Goal: Task Accomplishment & Management: Use online tool/utility

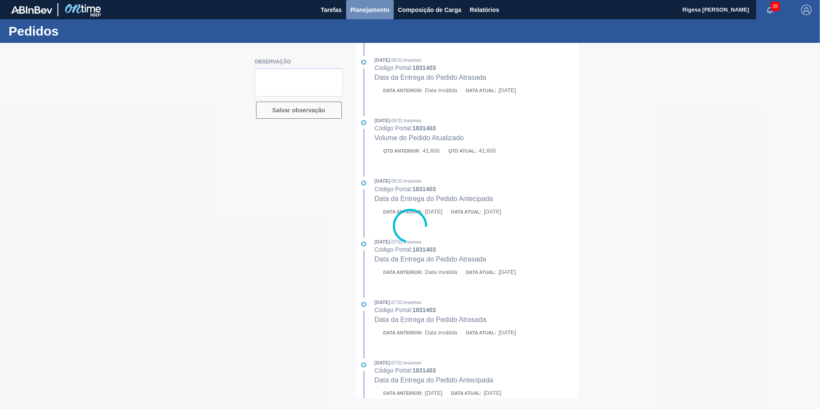
click at [367, 8] on span "Planejamento" at bounding box center [369, 10] width 39 height 10
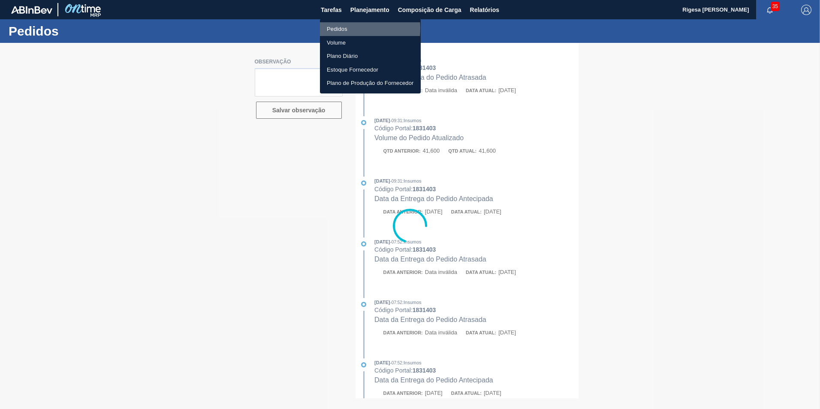
click at [337, 28] on li "Pedidos" at bounding box center [370, 29] width 101 height 14
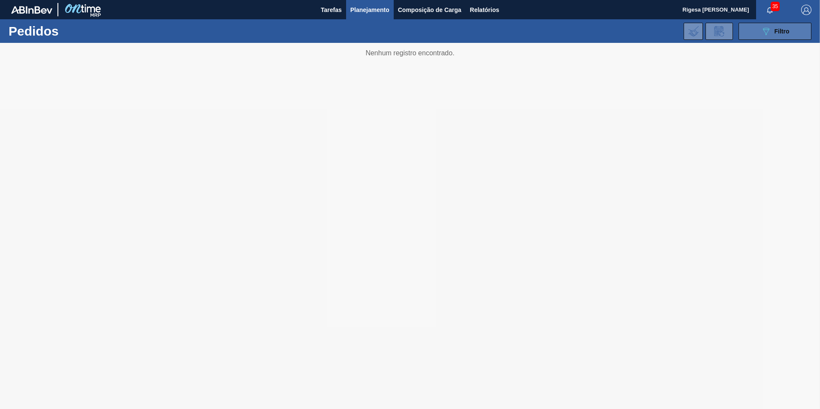
click at [764, 26] on icon "089F7B8B-B2A5-4AFE-B5C0-19BA573D28AC" at bounding box center [765, 31] width 10 height 10
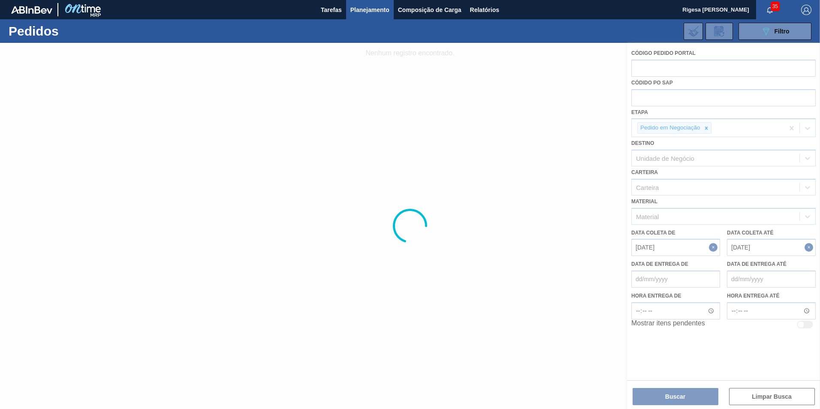
click at [707, 127] on div at bounding box center [410, 226] width 820 height 366
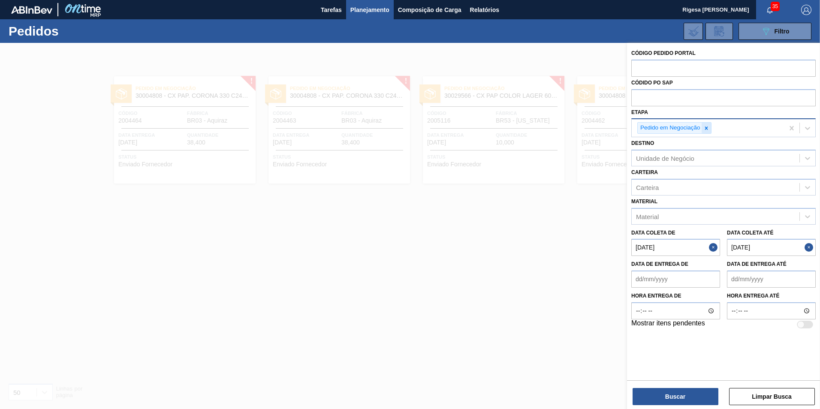
click at [707, 128] on icon at bounding box center [706, 128] width 6 height 6
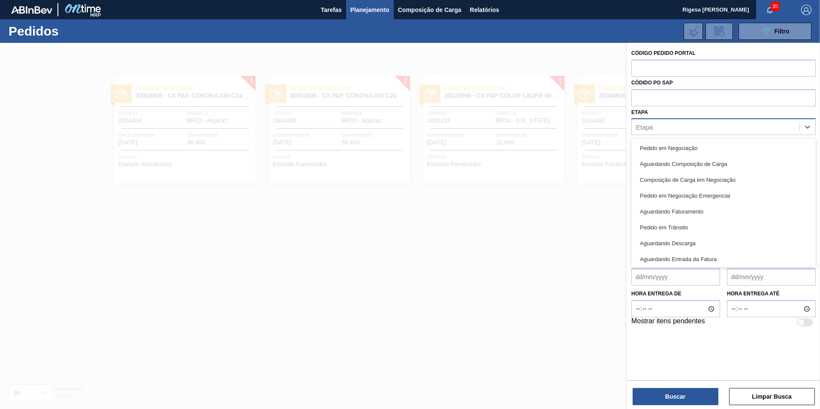
click at [706, 125] on div "Etapa" at bounding box center [715, 127] width 168 height 12
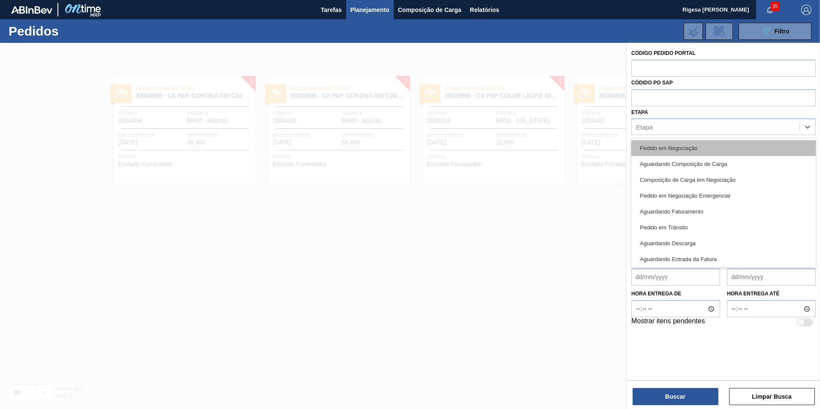
click at [666, 153] on div "Pedido em Negociação" at bounding box center [723, 148] width 184 height 16
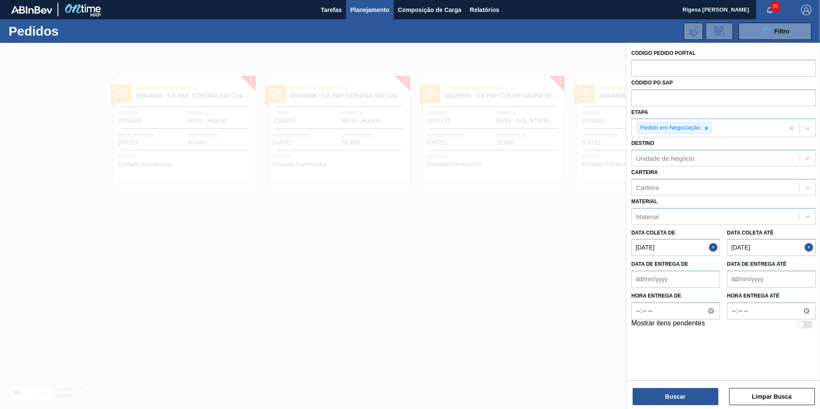
click at [713, 249] on button "Close" at bounding box center [714, 247] width 11 height 17
click at [808, 246] on button "Close" at bounding box center [809, 247] width 11 height 17
click at [667, 392] on button "Buscar" at bounding box center [675, 396] width 86 height 17
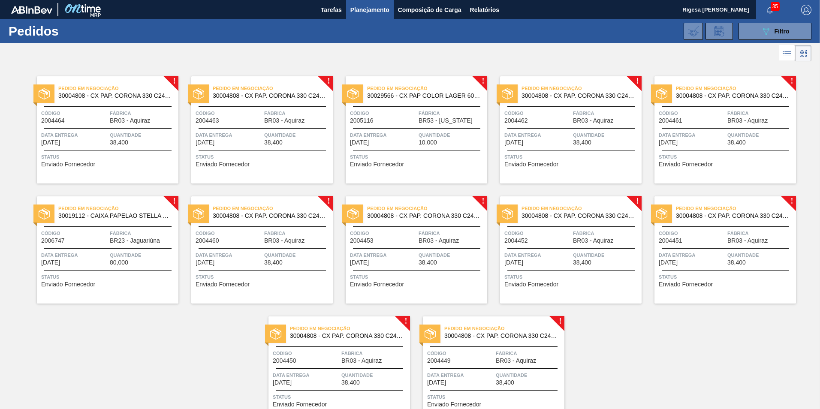
click at [111, 100] on div "Pedido em Negociação 30004808 - CX PAP. CORONA 330 C24 WAVE" at bounding box center [107, 92] width 141 height 19
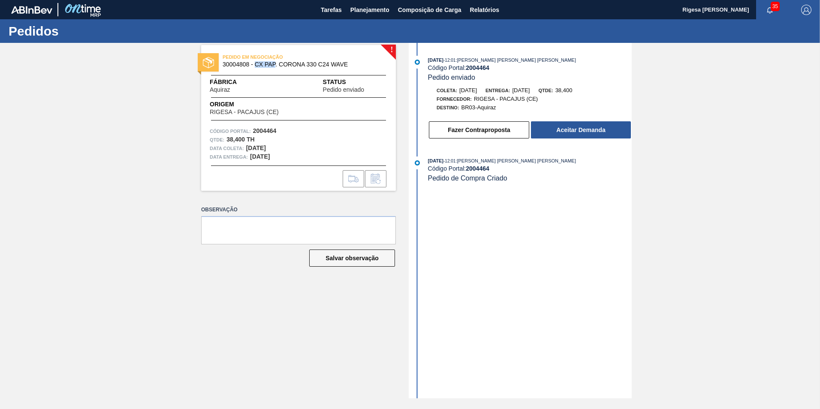
drag, startPoint x: 255, startPoint y: 64, endPoint x: 275, endPoint y: 67, distance: 19.9
click at [275, 67] on span "30004808 - CX PAP. CORONA 330 C24 WAVE" at bounding box center [300, 64] width 156 height 6
drag, startPoint x: 275, startPoint y: 67, endPoint x: 280, endPoint y: 63, distance: 6.4
click at [280, 63] on span "30004808 - CX PAP. CORONA 330 C24 WAVE" at bounding box center [300, 64] width 156 height 6
drag, startPoint x: 280, startPoint y: 63, endPoint x: 330, endPoint y: 66, distance: 49.8
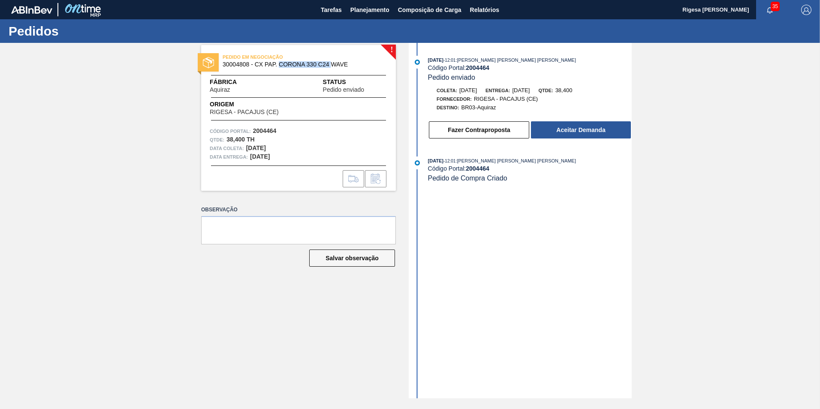
click at [330, 66] on span "30004808 - CX PAP. CORONA 330 C24 WAVE" at bounding box center [300, 64] width 156 height 6
copy span "CORONA 330 C24"
click at [370, 12] on span "Planejamento" at bounding box center [369, 10] width 39 height 10
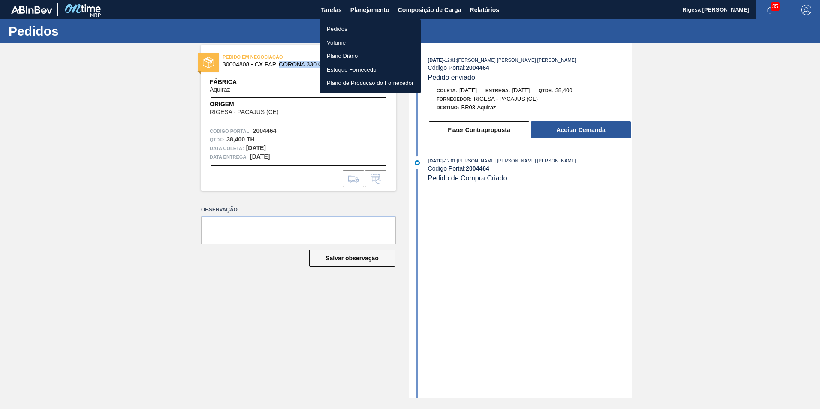
click at [341, 28] on li "Pedidos" at bounding box center [370, 29] width 101 height 14
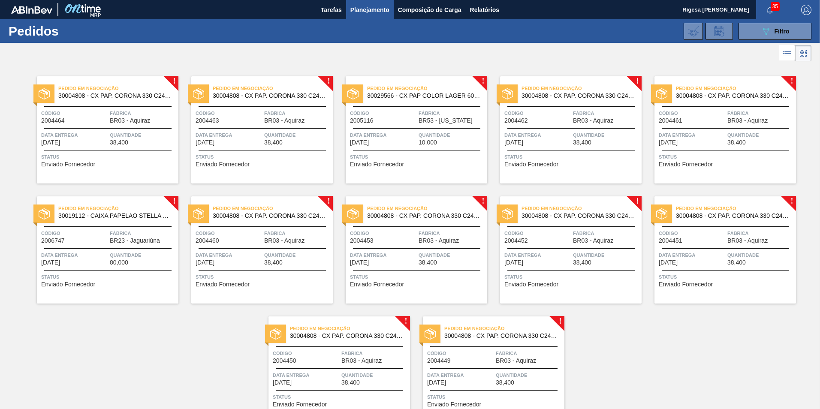
click at [85, 117] on span "Código" at bounding box center [74, 113] width 66 height 9
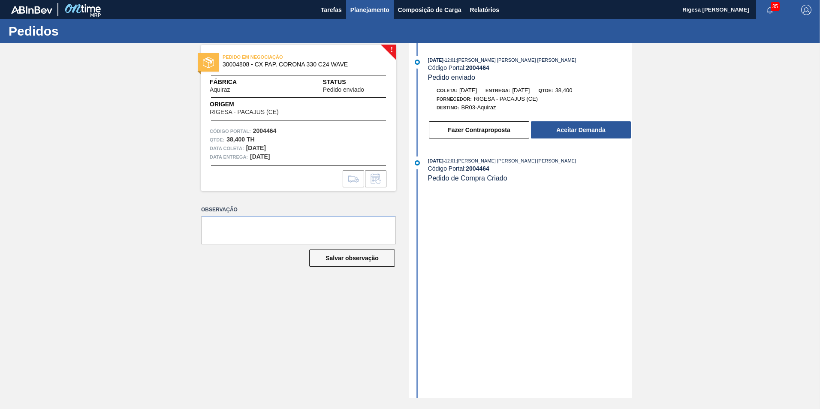
click at [364, 7] on span "Planejamento" at bounding box center [369, 10] width 39 height 10
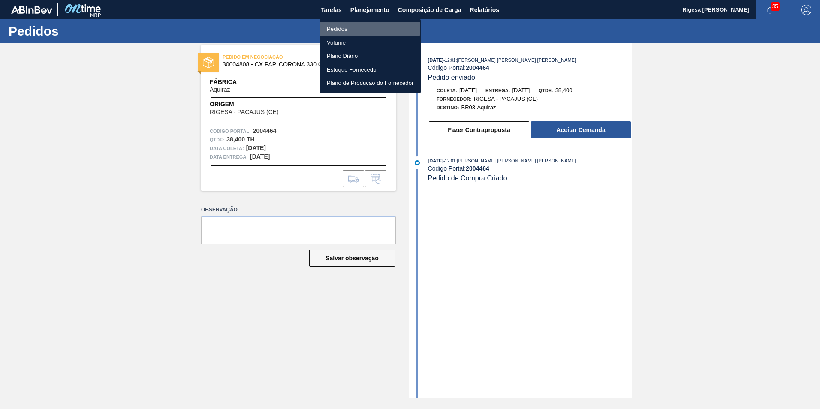
click at [343, 27] on li "Pedidos" at bounding box center [370, 29] width 101 height 14
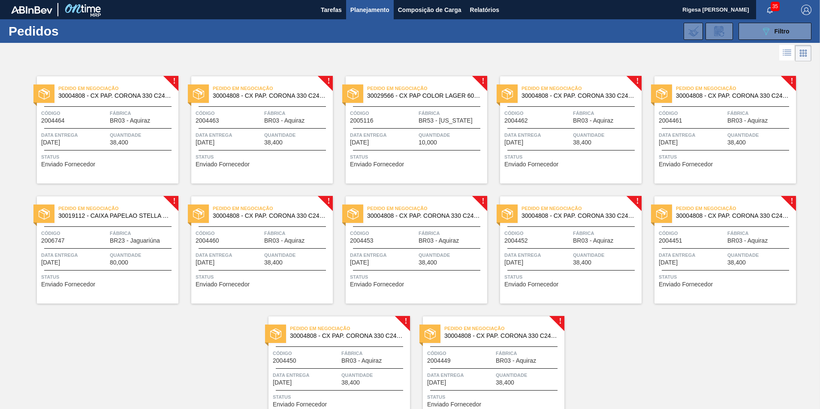
click at [265, 122] on span "BR03 - Aquiraz" at bounding box center [284, 120] width 40 height 6
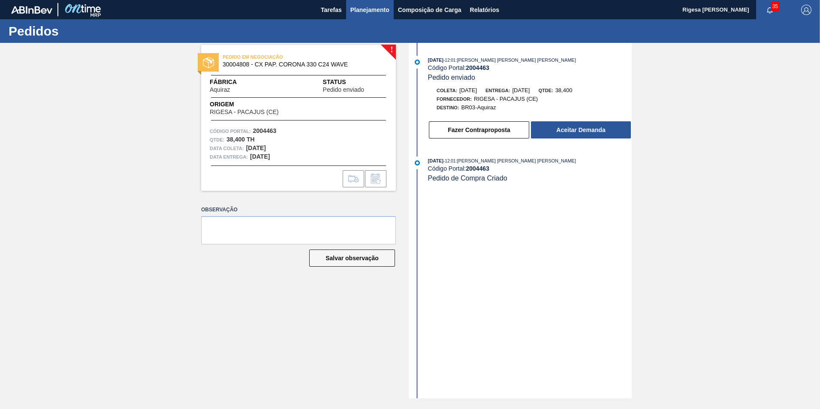
click at [361, 6] on span "Planejamento" at bounding box center [369, 10] width 39 height 10
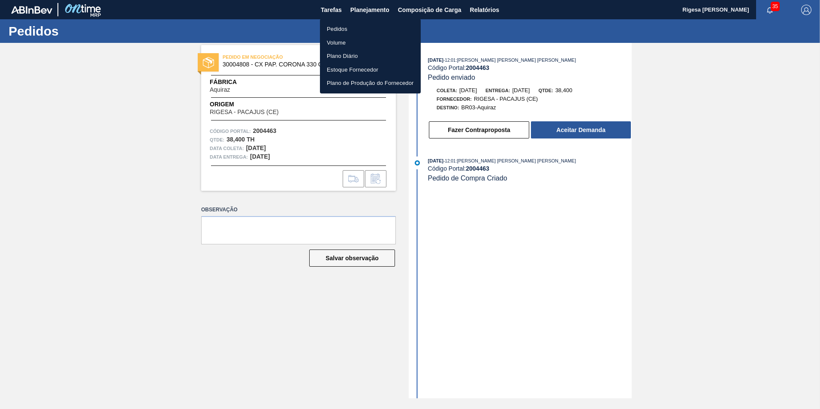
click at [338, 27] on li "Pedidos" at bounding box center [370, 29] width 101 height 14
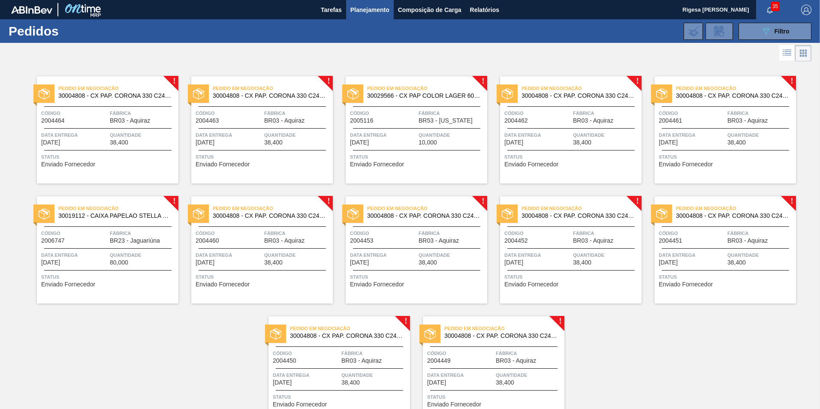
click at [413, 116] on span "Código" at bounding box center [383, 113] width 66 height 9
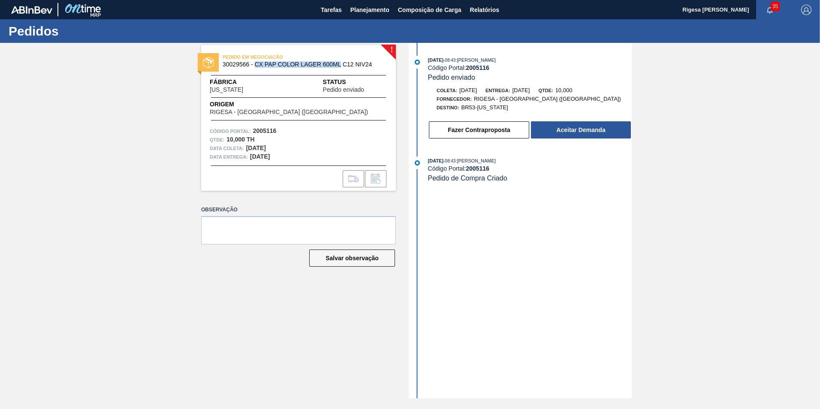
drag, startPoint x: 255, startPoint y: 63, endPoint x: 340, endPoint y: 67, distance: 85.8
click at [340, 67] on span "30029566 - CX PAP COLOR LAGER 600ML C12 NIV24" at bounding box center [300, 64] width 156 height 6
copy span "CX PAP COLOR LAGER 600ML"
click at [569, 128] on button "Aceitar Demanda" at bounding box center [581, 129] width 100 height 17
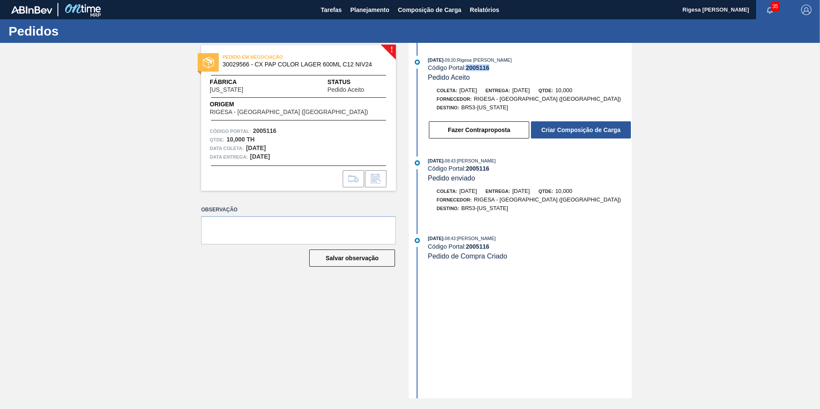
drag, startPoint x: 493, startPoint y: 67, endPoint x: 468, endPoint y: 69, distance: 25.8
click at [468, 69] on div "Código Portal: 2005116" at bounding box center [530, 67] width 204 height 7
copy strong "2005116"
click at [552, 130] on button "Criar Composição de Carga" at bounding box center [581, 129] width 100 height 17
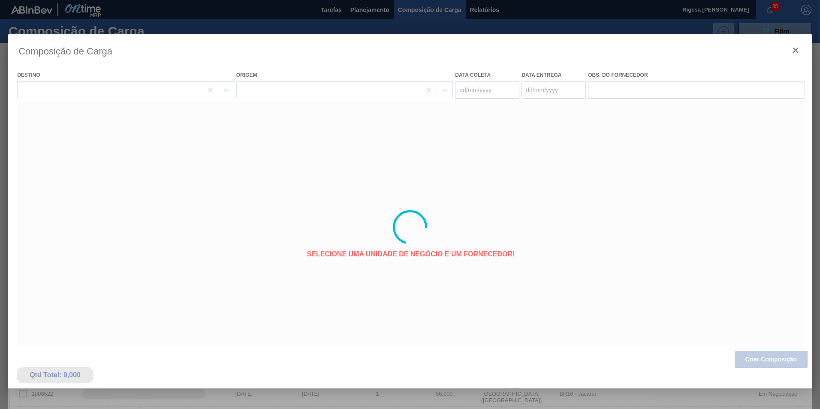
type coleta "09/09/2025"
type entrega "10/09/2025"
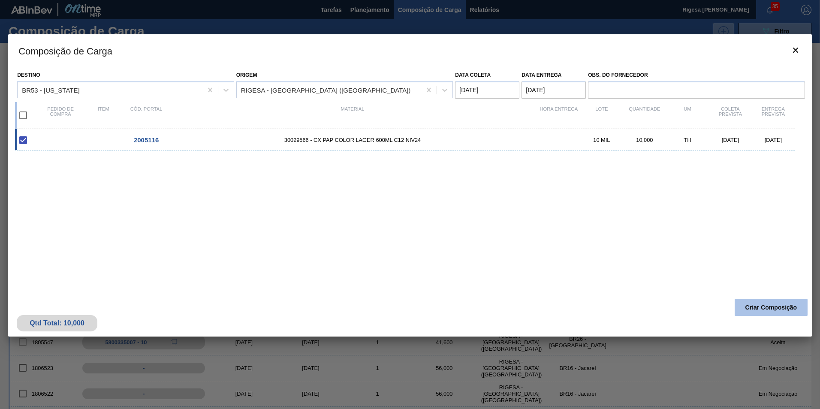
click at [750, 306] on button "Criar Composição" at bounding box center [770, 307] width 73 height 17
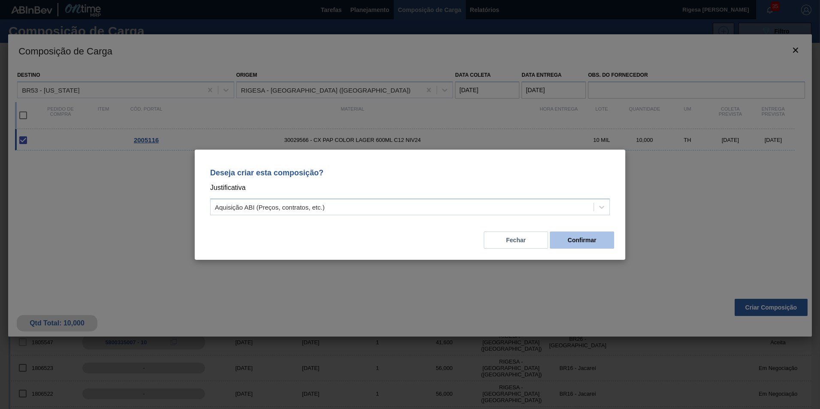
click at [583, 240] on button "Confirmar" at bounding box center [582, 239] width 64 height 17
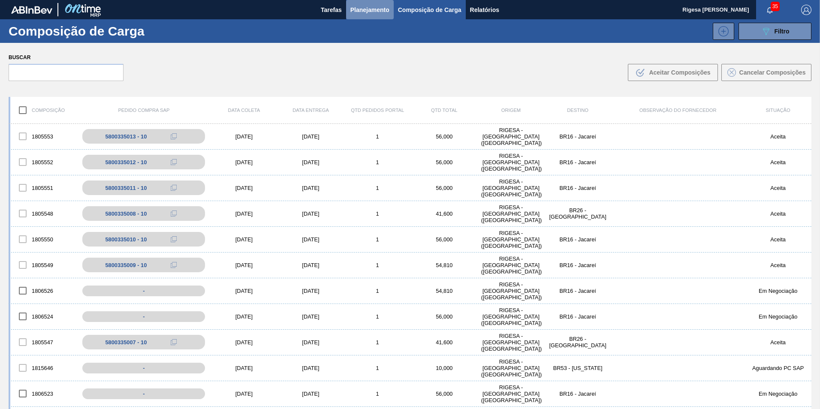
click at [355, 6] on span "Planejamento" at bounding box center [369, 10] width 39 height 10
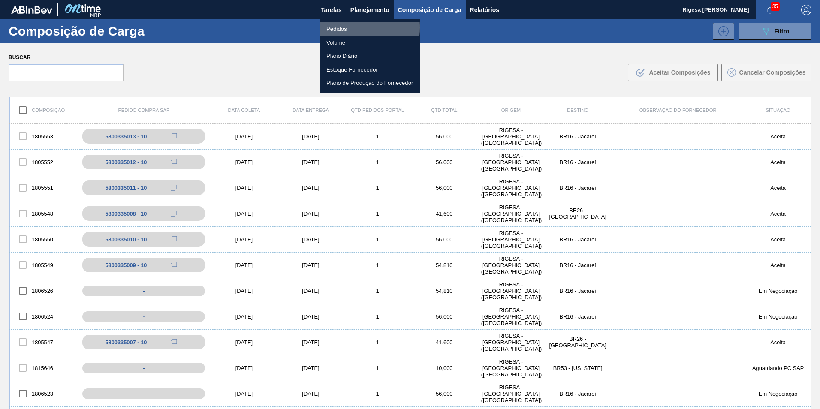
click at [340, 27] on li "Pedidos" at bounding box center [369, 29] width 101 height 14
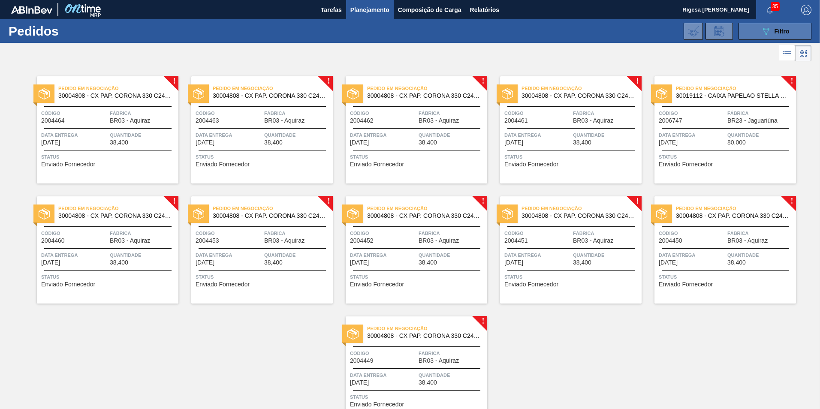
click at [754, 33] on button "089F7B8B-B2A5-4AFE-B5C0-19BA573D28AC Filtro" at bounding box center [774, 31] width 73 height 17
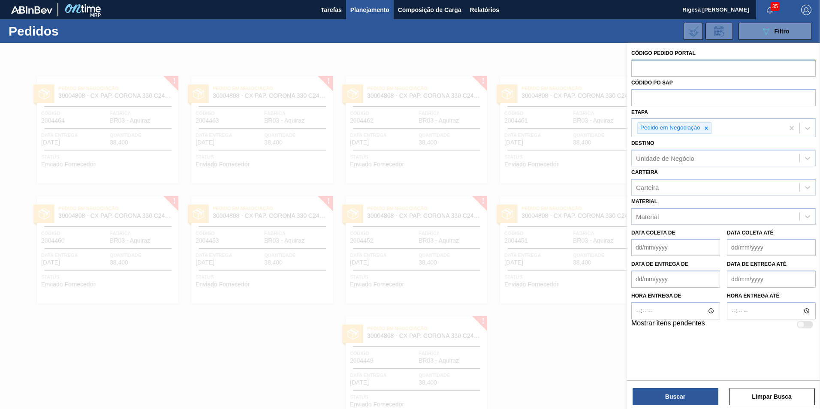
click at [678, 69] on input "text" at bounding box center [723, 68] width 184 height 16
paste input "2005116"
click at [706, 127] on icon at bounding box center [706, 128] width 6 height 6
type input "2005116"
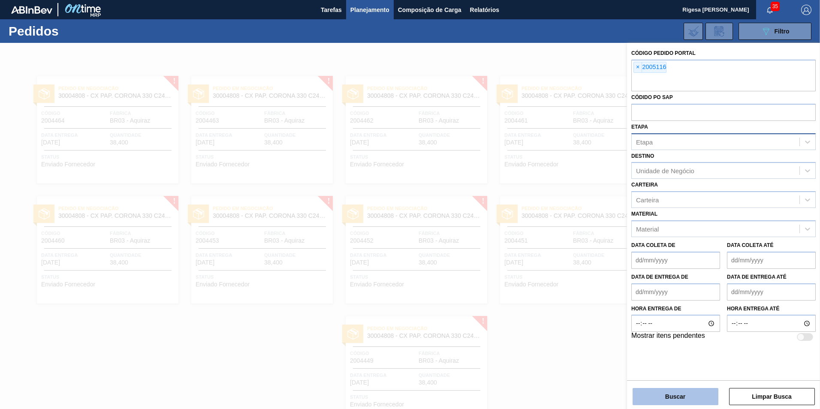
click at [693, 400] on button "Buscar" at bounding box center [675, 396] width 86 height 17
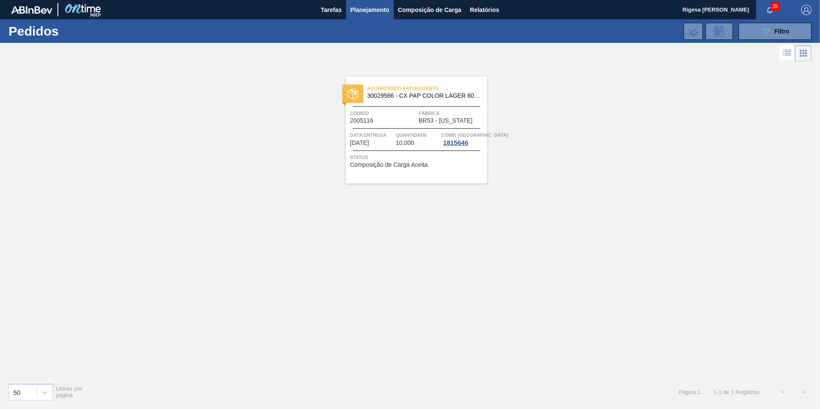
click at [420, 115] on span "Fábrica" at bounding box center [451, 113] width 66 height 9
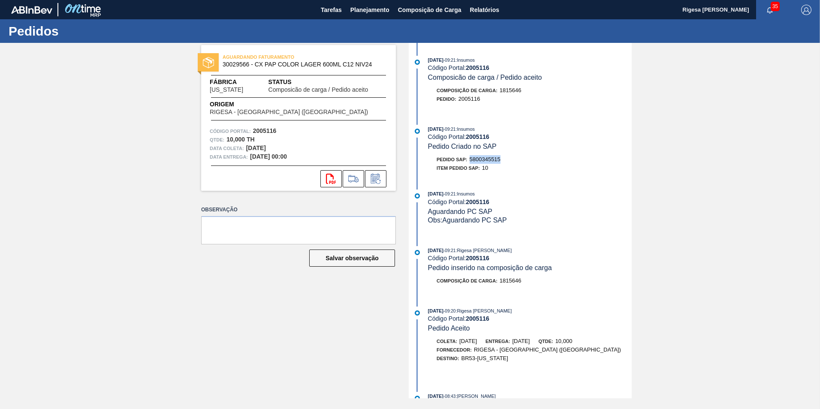
drag, startPoint x: 506, startPoint y: 157, endPoint x: 470, endPoint y: 158, distance: 36.0
click at [470, 158] on div "Pedido SAP: 5800345515" at bounding box center [530, 159] width 204 height 9
copy span "5800345515"
click at [355, 5] on span "Planejamento" at bounding box center [369, 10] width 39 height 10
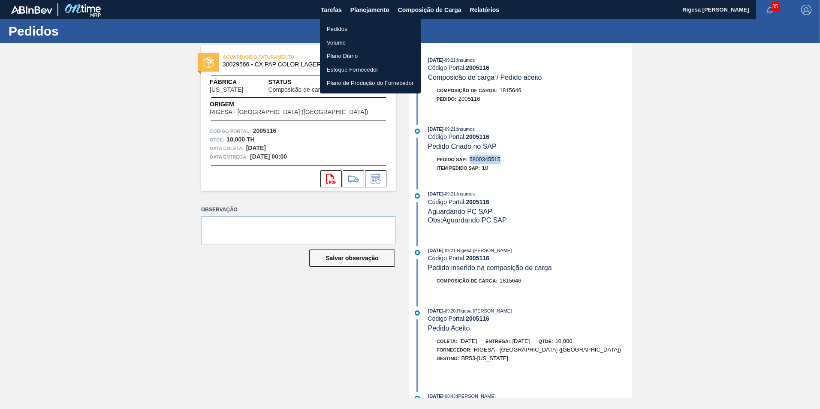
click at [345, 29] on li "Pedidos" at bounding box center [370, 29] width 101 height 14
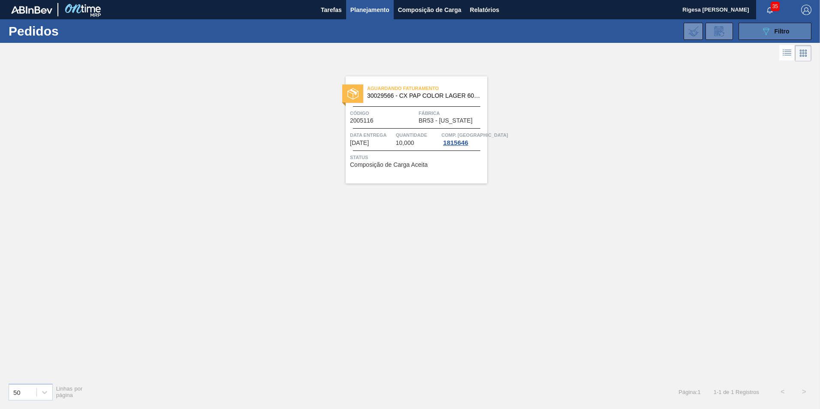
click at [765, 27] on icon "089F7B8B-B2A5-4AFE-B5C0-19BA573D28AC" at bounding box center [765, 31] width 10 height 10
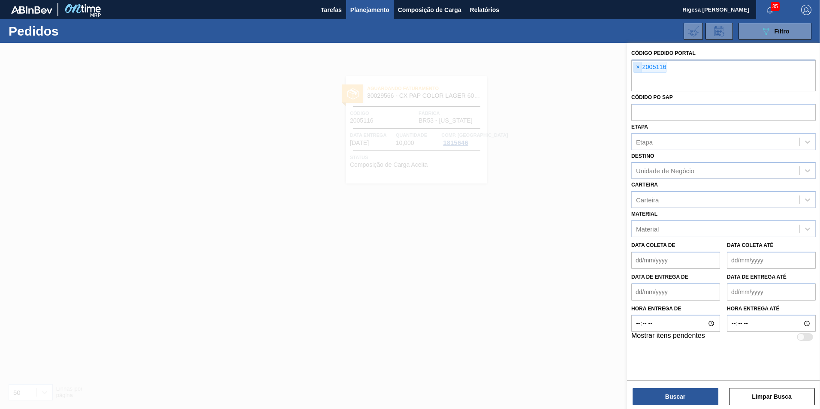
click at [638, 66] on span "×" at bounding box center [638, 67] width 8 height 10
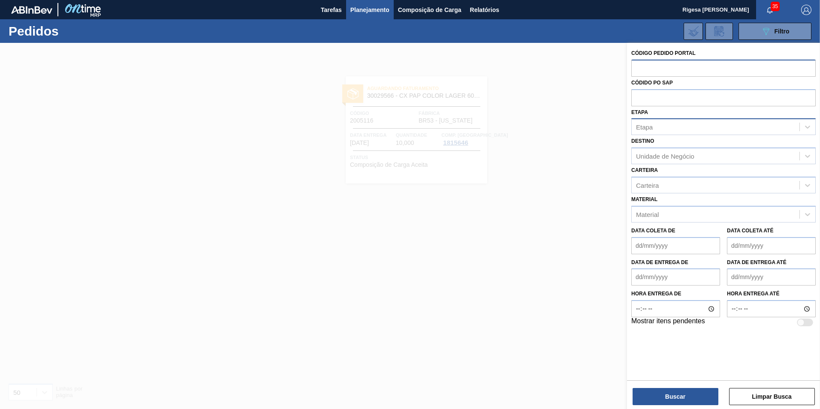
click at [675, 126] on div "Etapa" at bounding box center [715, 127] width 168 height 12
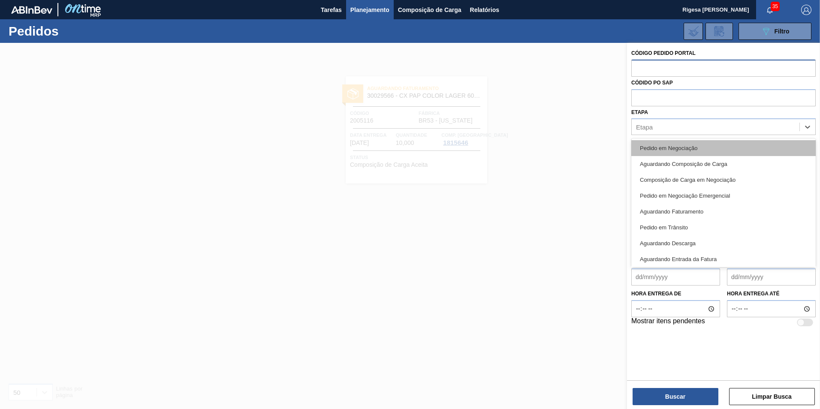
click at [667, 147] on div "Pedido em Negociação" at bounding box center [723, 148] width 184 height 16
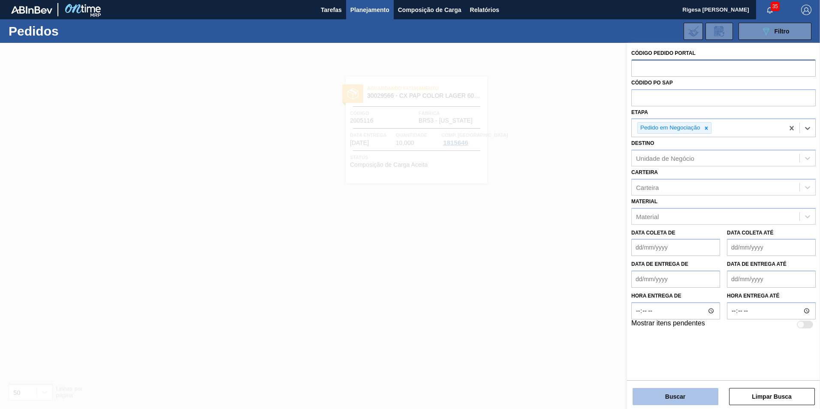
click at [680, 399] on button "Buscar" at bounding box center [675, 396] width 86 height 17
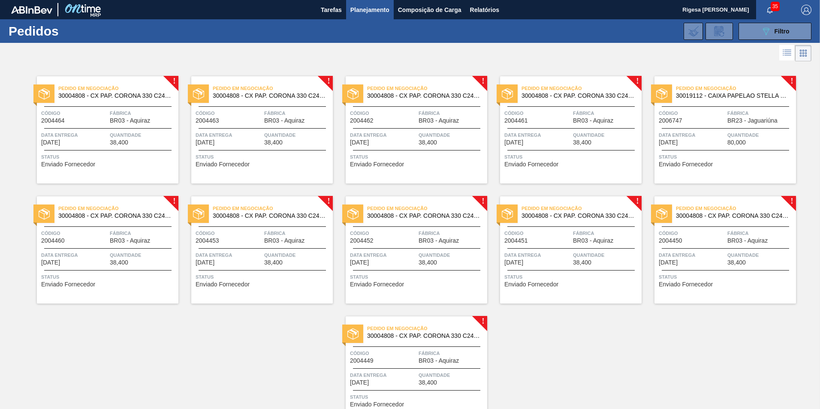
click at [397, 107] on div "Pedido em Negociação 30004808 - CX PAP. CORONA 330 C24 WAVE Código 2004462 Fábr…" at bounding box center [416, 129] width 141 height 107
click at [547, 117] on span "Código" at bounding box center [537, 113] width 66 height 9
click at [686, 117] on span "Código" at bounding box center [691, 113] width 66 height 9
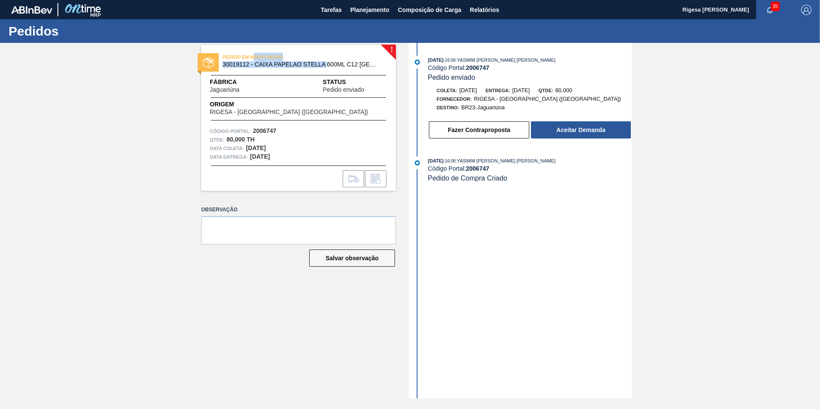
drag, startPoint x: 254, startPoint y: 60, endPoint x: 327, endPoint y: 68, distance: 73.7
click at [327, 68] on div "PEDIDO EM NEGOCIAÇÃO 30019112 - CAIXA PAPELAO STELLA 600ML C12 PARAGUAI" at bounding box center [298, 60] width 195 height 19
drag, startPoint x: 327, startPoint y: 68, endPoint x: 256, endPoint y: 64, distance: 71.7
click at [256, 64] on span "30019112 - CAIXA PAPELAO STELLA 600ML C12 PARAGUAI" at bounding box center [300, 64] width 156 height 6
drag, startPoint x: 253, startPoint y: 64, endPoint x: 344, endPoint y: 65, distance: 90.5
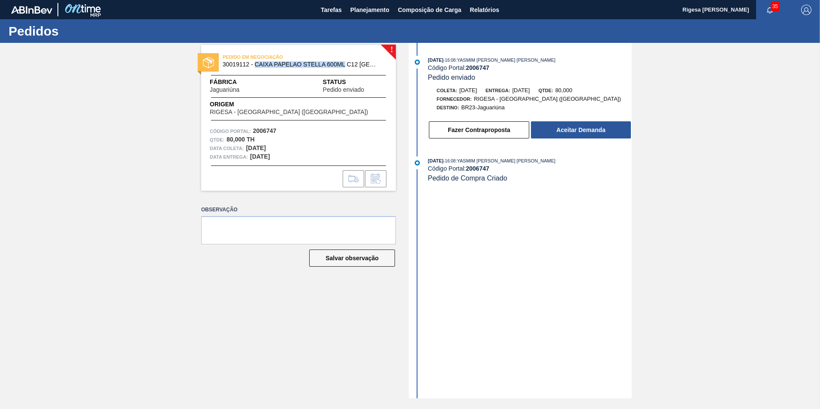
click at [344, 65] on span "30019112 - CAIXA PAPELAO STELLA 600ML C12 PARAGUAI" at bounding box center [300, 64] width 156 height 6
copy span "CAIXA PAPELAO STELLA 600ML"
click at [184, 86] on div "! PEDIDO EM NEGOCIAÇÃO 30019112 - CAIXA PAPELAO STELLA 600ML C12 PARAGUAI Fábri…" at bounding box center [410, 220] width 820 height 355
drag, startPoint x: 249, startPoint y: 63, endPoint x: 221, endPoint y: 66, distance: 28.0
click at [221, 66] on div "PEDIDO EM NEGOCIAÇÃO 30019112 - CAIXA PAPELAO STELLA 600ML C12 PARAGUAI" at bounding box center [298, 60] width 195 height 19
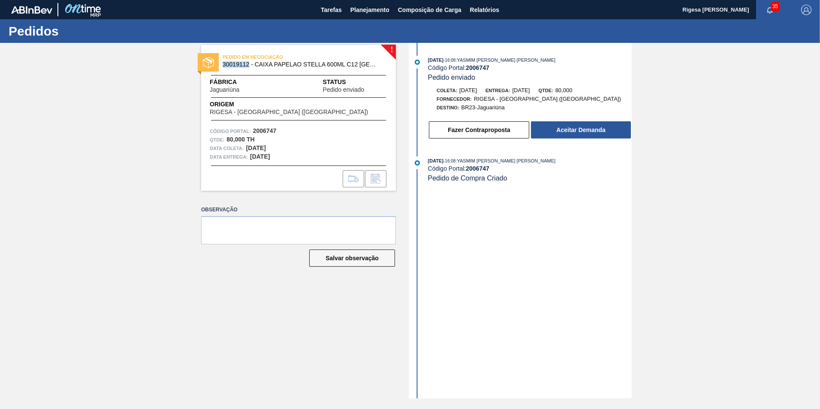
copy span "30019112"
click at [274, 66] on span "30019112 - CAIXA PAPELAO STELLA 600ML C12 PARAGUAI" at bounding box center [300, 64] width 156 height 6
click at [373, 7] on span "Planejamento" at bounding box center [369, 10] width 39 height 10
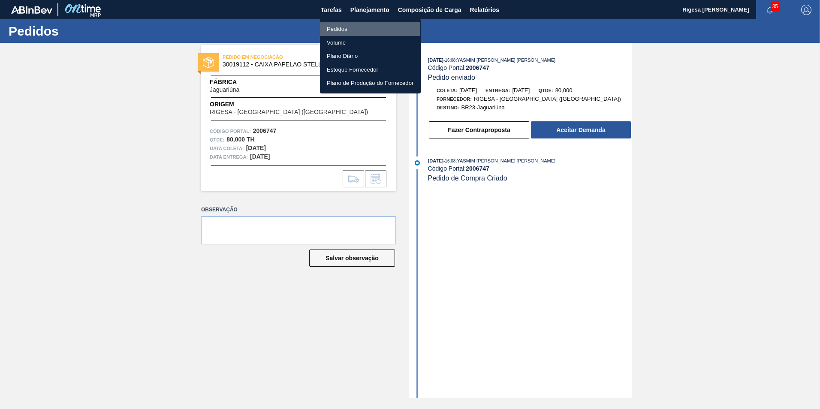
click at [353, 28] on li "Pedidos" at bounding box center [370, 29] width 101 height 14
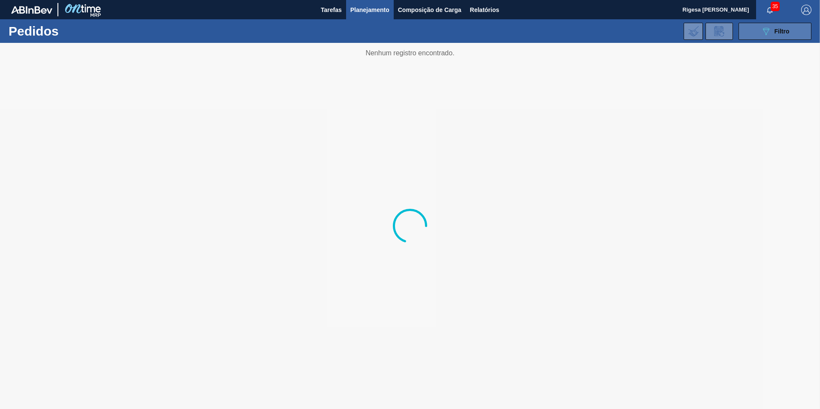
click at [762, 35] on icon "089F7B8B-B2A5-4AFE-B5C0-19BA573D28AC" at bounding box center [765, 31] width 10 height 10
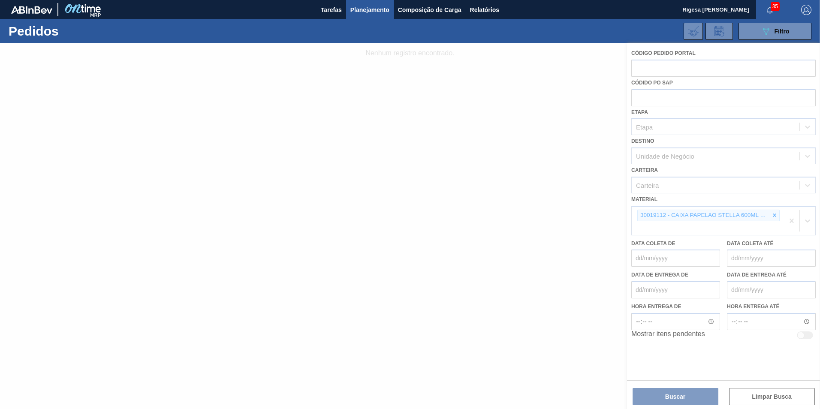
click at [775, 214] on div at bounding box center [410, 226] width 820 height 366
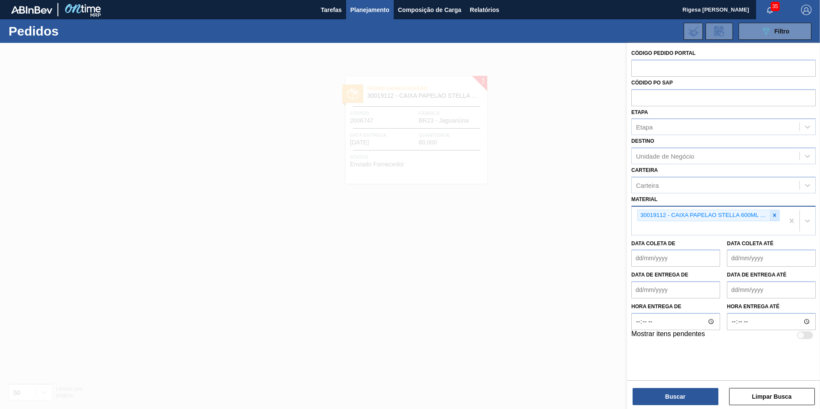
click at [774, 215] on icon at bounding box center [774, 215] width 3 height 3
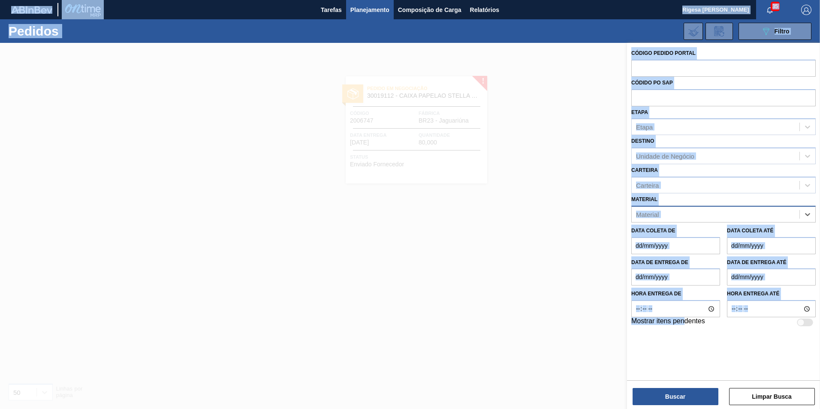
click at [685, 0] on html "Tarefas Planejamento Composição de Carga Relatórios Rigesa Caixa Papelão 35 Mar…" at bounding box center [410, 0] width 820 height 0
drag, startPoint x: 685, startPoint y: 410, endPoint x: 680, endPoint y: 398, distance: 13.1
click at [680, 398] on button "Buscar" at bounding box center [675, 396] width 86 height 17
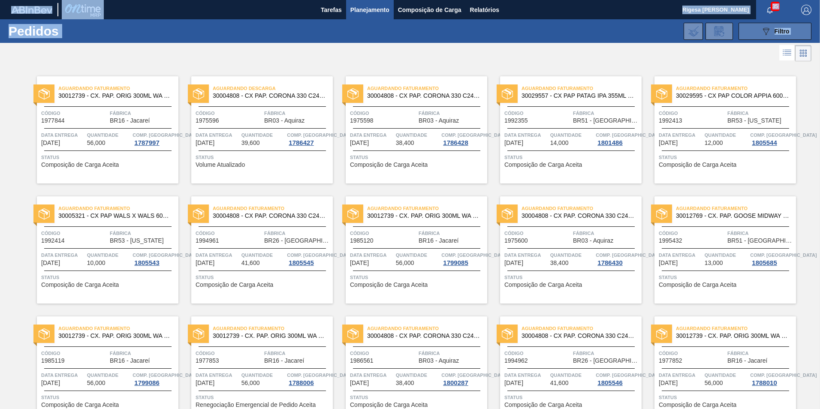
click at [768, 31] on icon "089F7B8B-B2A5-4AFE-B5C0-19BA573D28AC" at bounding box center [765, 31] width 10 height 10
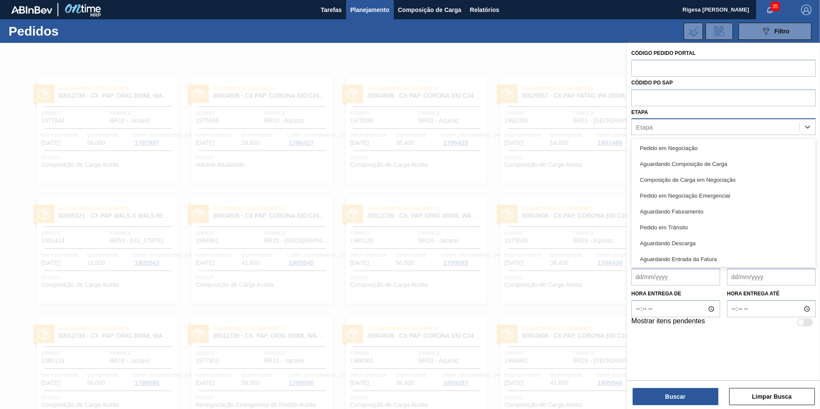
click at [693, 125] on div "Etapa" at bounding box center [715, 127] width 168 height 12
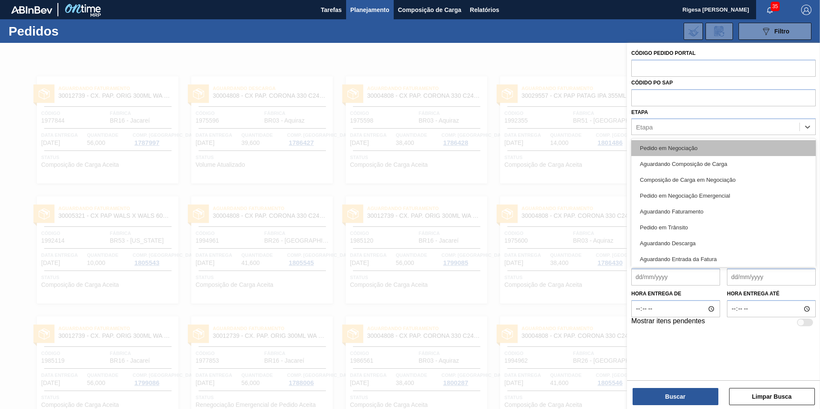
click at [681, 145] on div "Pedido em Negociação" at bounding box center [723, 148] width 184 height 16
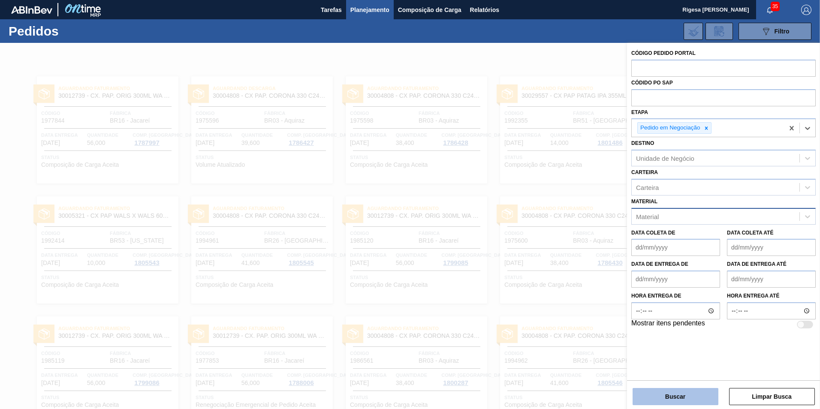
click at [671, 400] on button "Buscar" at bounding box center [675, 396] width 86 height 17
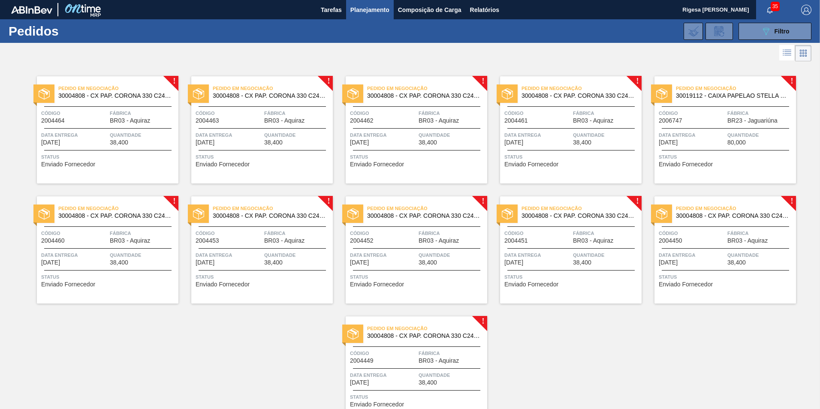
click at [127, 118] on span "BR03 - Aquiraz" at bounding box center [130, 120] width 40 height 6
click at [233, 115] on span "Código" at bounding box center [228, 113] width 66 height 9
click at [409, 122] on div "Código 2004462" at bounding box center [383, 116] width 66 height 15
click at [534, 121] on div "Código 2004461" at bounding box center [537, 116] width 66 height 15
click at [697, 114] on span "Código" at bounding box center [691, 113] width 66 height 9
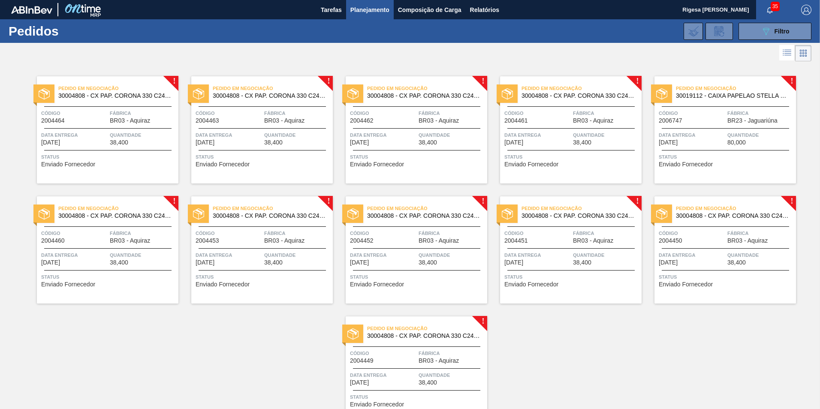
click at [103, 228] on div "Pedido em Negociação 30004808 - CX PAP. CORONA 330 C24 WAVE Código 2004460 Fábr…" at bounding box center [107, 249] width 141 height 107
click at [260, 230] on span "Código" at bounding box center [228, 233] width 66 height 9
click at [285, 225] on div "Pedido em Negociação 30004808 - CX PAP. CORONA 330 C24 WAVE Código 2004453 Fábr…" at bounding box center [261, 249] width 141 height 107
click at [418, 231] on span "Fábrica" at bounding box center [451, 233] width 66 height 9
click at [582, 230] on span "Fábrica" at bounding box center [606, 233] width 66 height 9
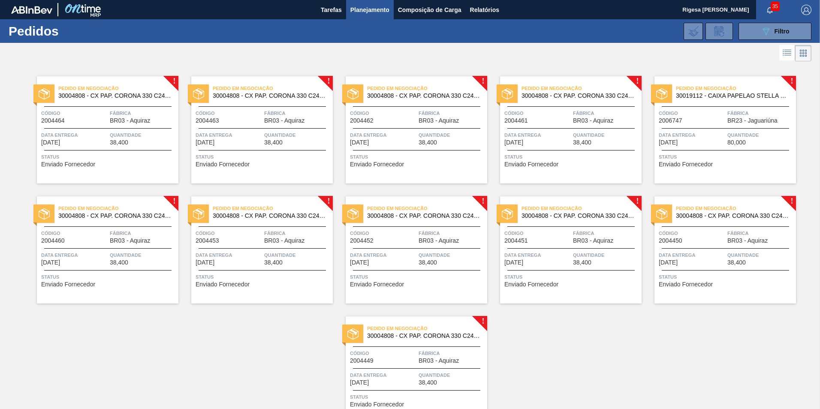
click at [713, 232] on span "Código" at bounding box center [691, 233] width 66 height 9
click at [418, 368] on div at bounding box center [416, 368] width 127 height 0
click at [779, 29] on span "Filtro" at bounding box center [781, 31] width 15 height 7
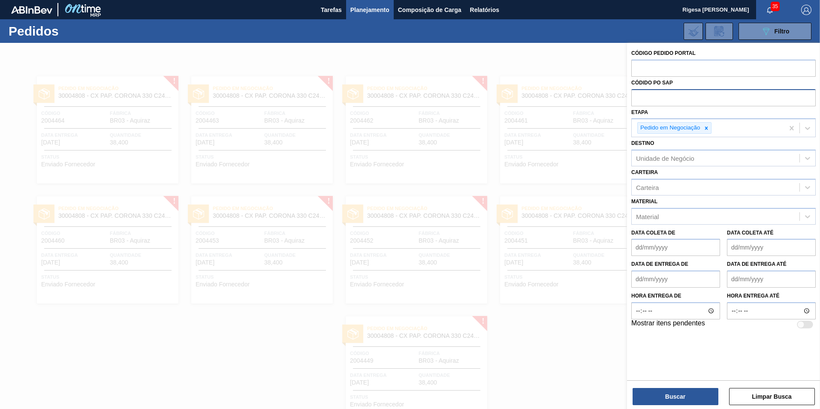
click at [653, 96] on input "text" at bounding box center [723, 97] width 184 height 16
click at [652, 69] on input "text" at bounding box center [723, 68] width 184 height 16
paste input "2005116"
click at [706, 129] on icon at bounding box center [706, 128] width 6 height 6
type input "2005116"
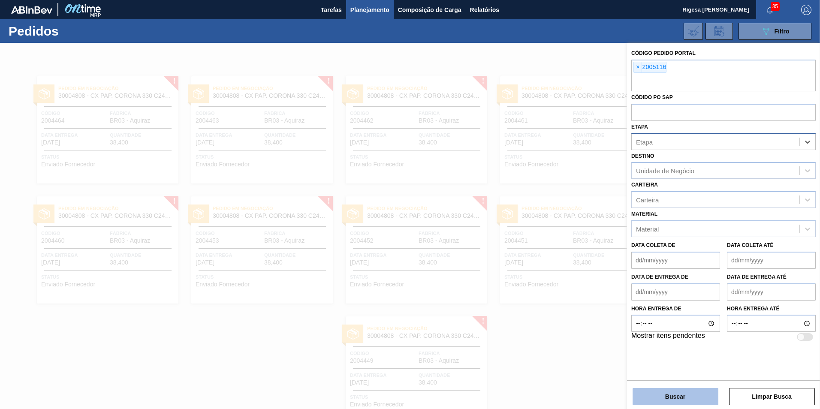
click at [686, 396] on button "Buscar" at bounding box center [675, 396] width 86 height 17
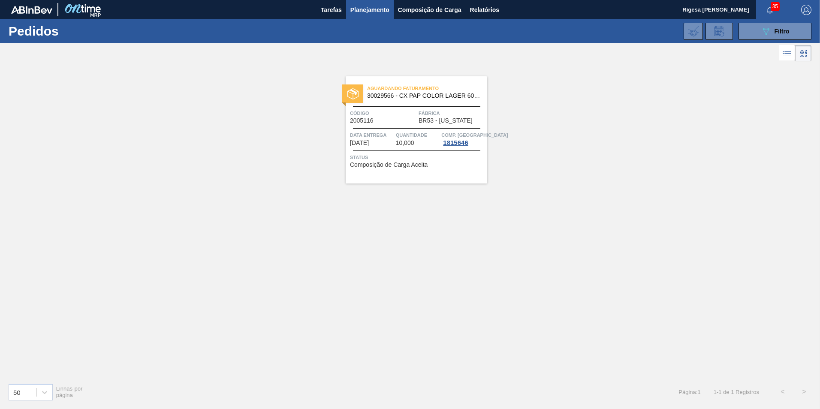
click at [382, 111] on span "Código" at bounding box center [383, 113] width 66 height 9
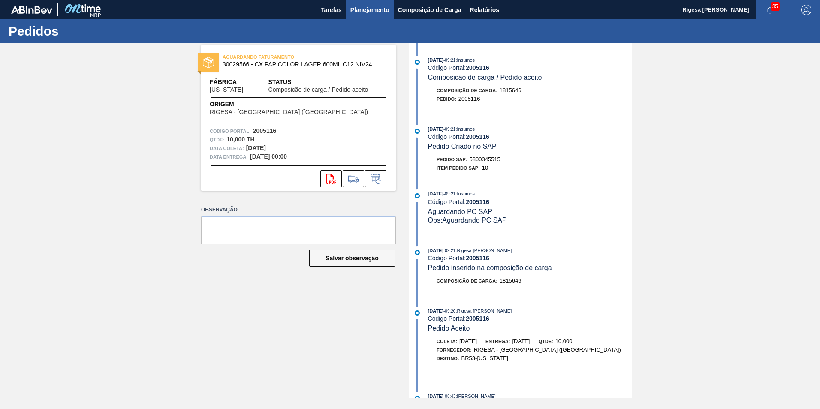
click at [372, 14] on span "Planejamento" at bounding box center [369, 10] width 39 height 10
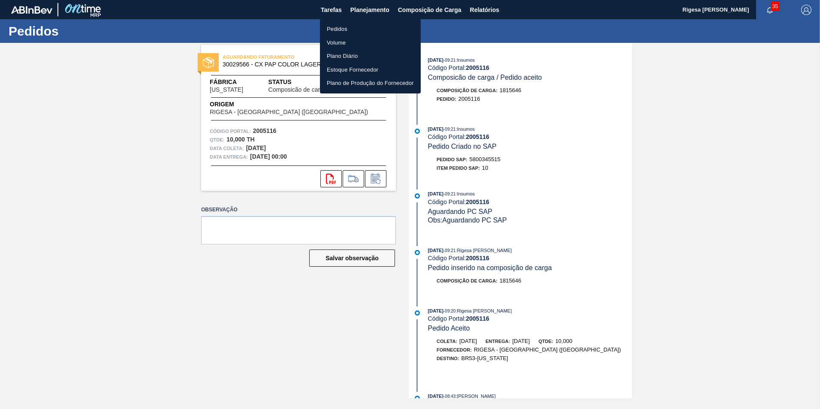
click at [346, 27] on li "Pedidos" at bounding box center [370, 29] width 101 height 14
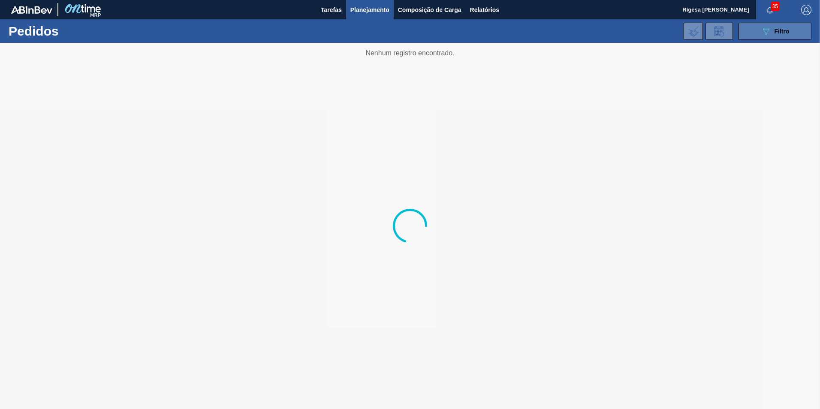
click at [764, 28] on icon "089F7B8B-B2A5-4AFE-B5C0-19BA573D28AC" at bounding box center [765, 31] width 10 height 10
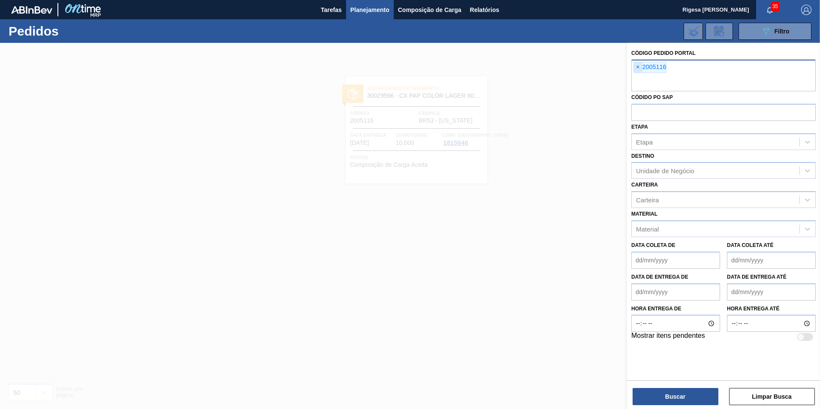
click at [636, 66] on span "×" at bounding box center [638, 67] width 8 height 10
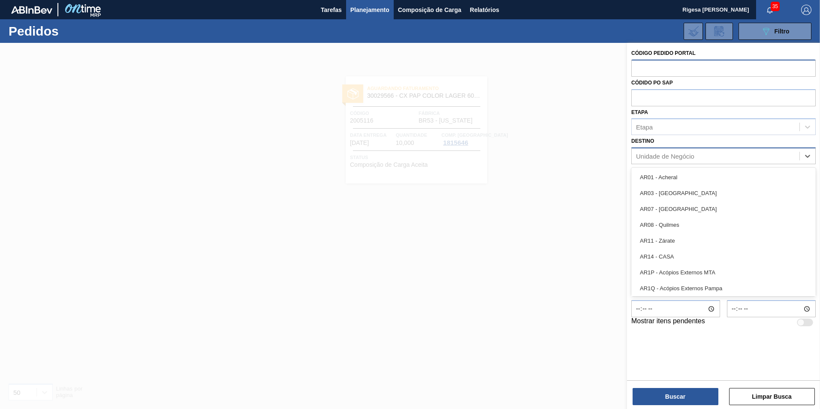
click at [658, 156] on div "Unidade de Negócio" at bounding box center [665, 156] width 58 height 7
click at [655, 128] on div "Etapa" at bounding box center [715, 127] width 168 height 12
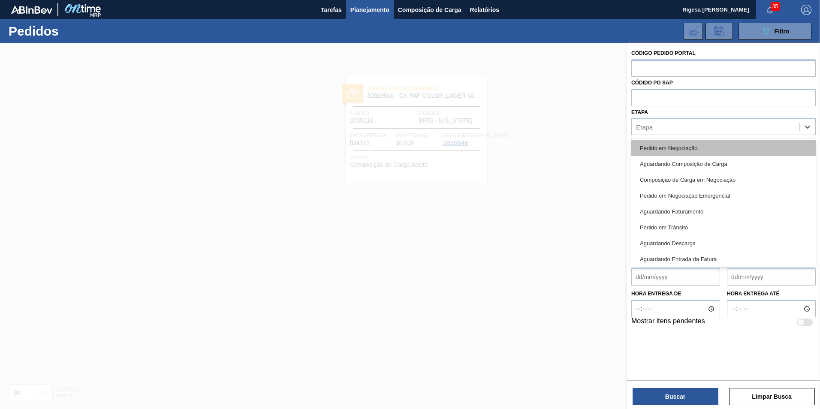
click at [661, 148] on div "Pedido em Negociação" at bounding box center [723, 148] width 184 height 16
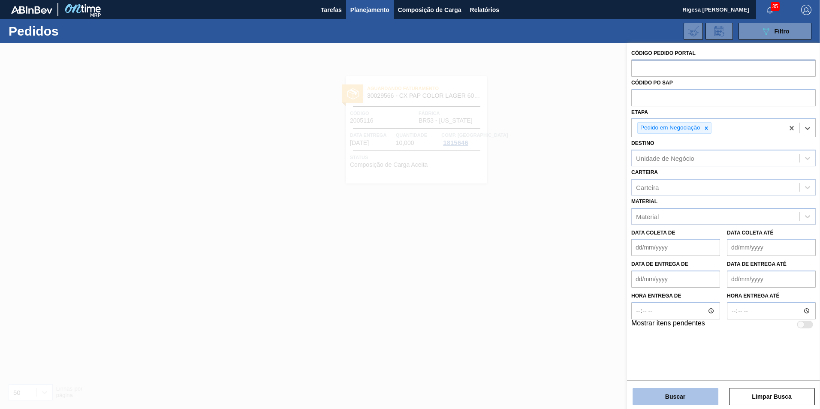
click at [664, 393] on button "Buscar" at bounding box center [675, 396] width 86 height 17
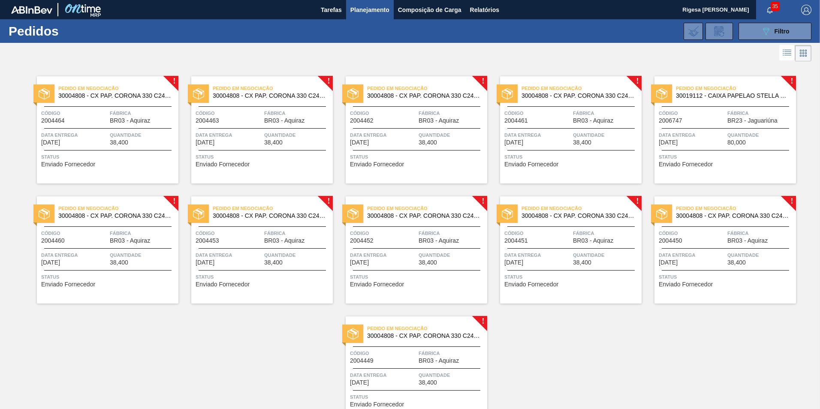
click at [691, 224] on div "Pedido em Negociação 30004808 - CX PAP. CORONA 330 C24 WAVE Código 2004450 Fábr…" at bounding box center [724, 249] width 141 height 107
click at [573, 231] on span "Fábrica" at bounding box center [606, 233] width 66 height 9
click at [695, 126] on div "Pedido em Negociação 30019112 - CAIXA PAPELAO STELLA 600ML C12 PARAGUAI Código …" at bounding box center [724, 129] width 141 height 107
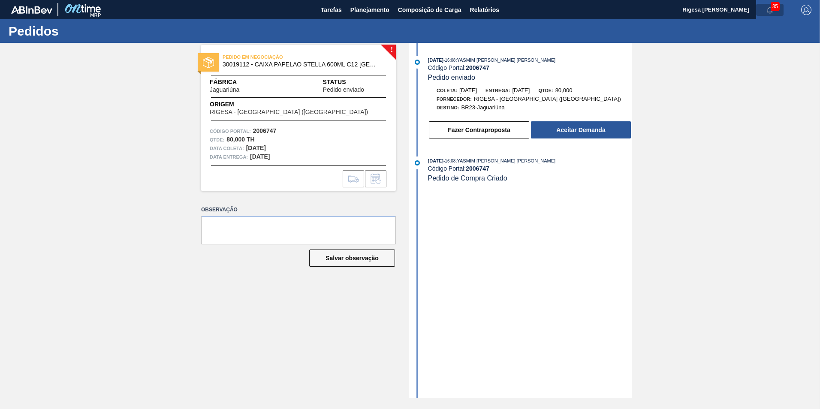
click at [769, 7] on icon "button" at bounding box center [769, 10] width 7 height 7
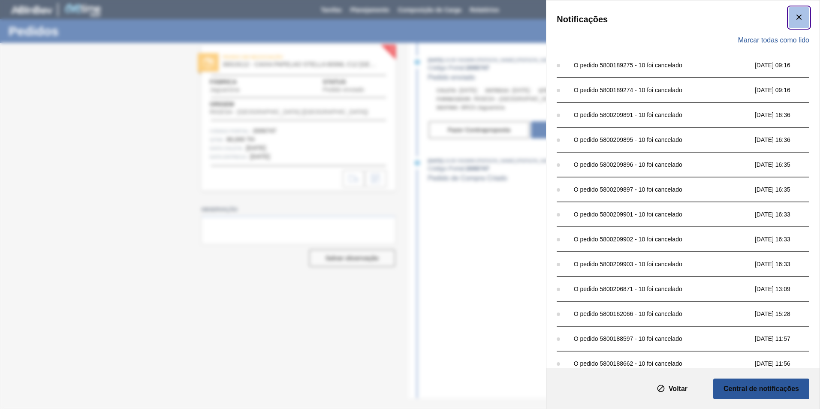
click at [797, 15] on icon "botão de ícone" at bounding box center [798, 17] width 10 height 10
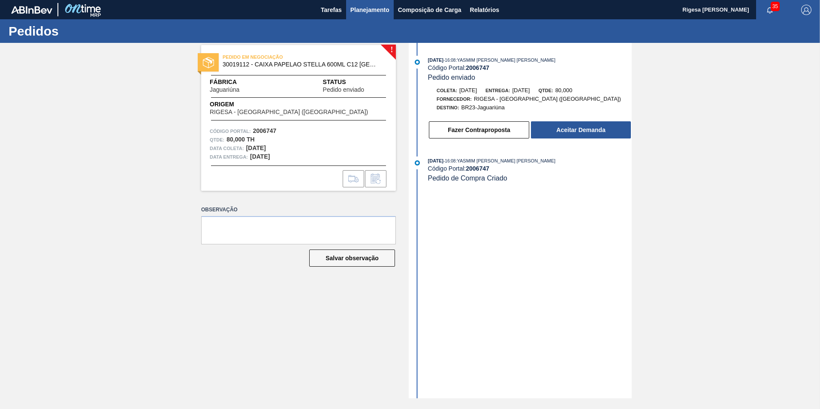
click at [357, 7] on span "Planejamento" at bounding box center [369, 10] width 39 height 10
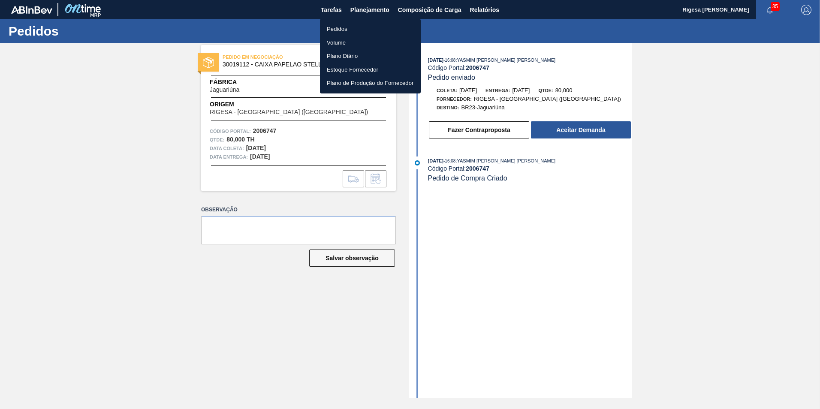
click at [346, 29] on li "Pedidos" at bounding box center [370, 29] width 101 height 14
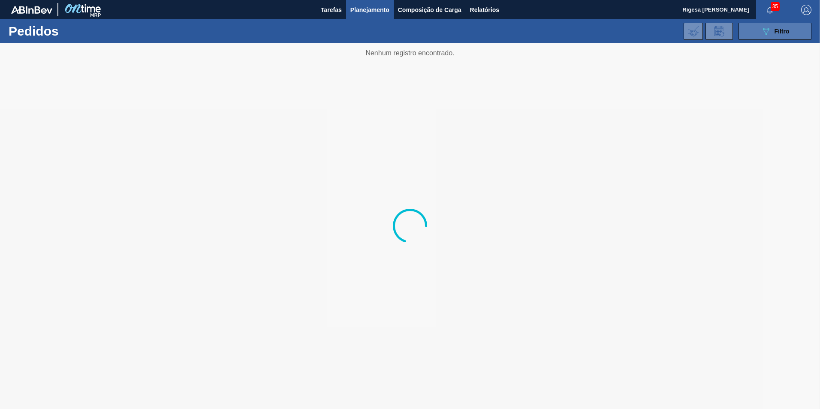
click at [759, 33] on button "089F7B8B-B2A5-4AFE-B5C0-19BA573D28AC Filtro" at bounding box center [774, 31] width 73 height 17
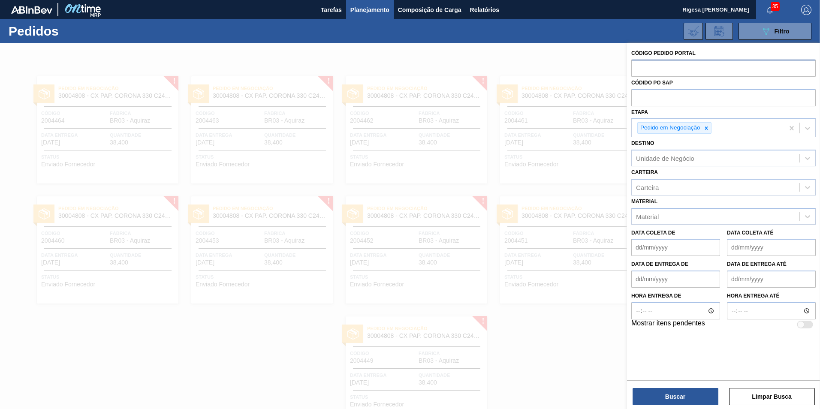
click at [666, 64] on input "text" at bounding box center [723, 68] width 184 height 16
paste input "1997429"
click at [706, 127] on icon at bounding box center [705, 127] width 3 height 3
type input "1997429"
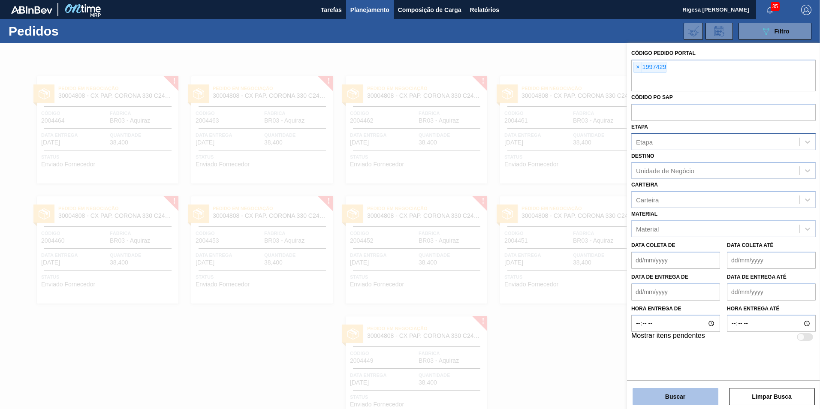
click at [686, 401] on button "Buscar" at bounding box center [675, 396] width 86 height 17
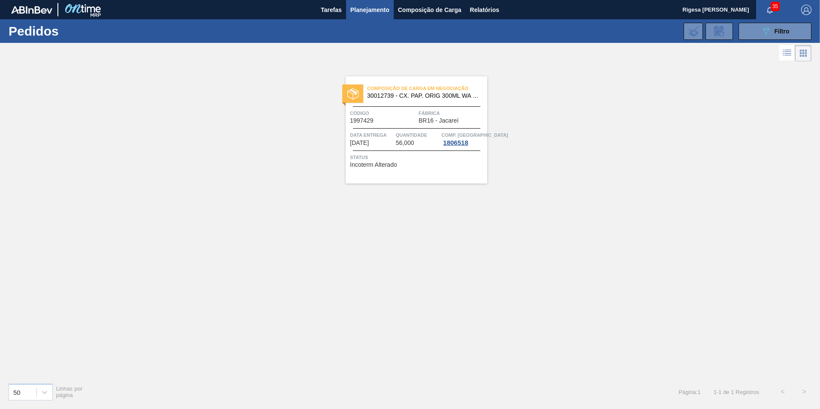
click at [412, 103] on div "Composição de Carga em Negociação 30012739 - CX. PAP. ORIG 300ML WA 300ML PROP …" at bounding box center [416, 129] width 141 height 107
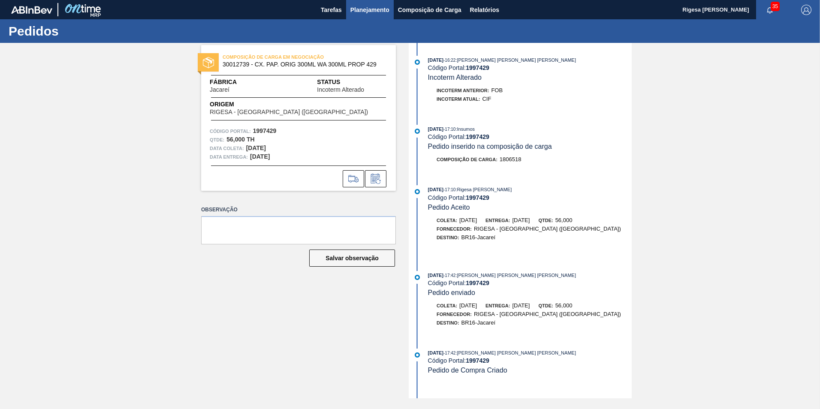
click at [363, 8] on span "Planejamento" at bounding box center [369, 10] width 39 height 10
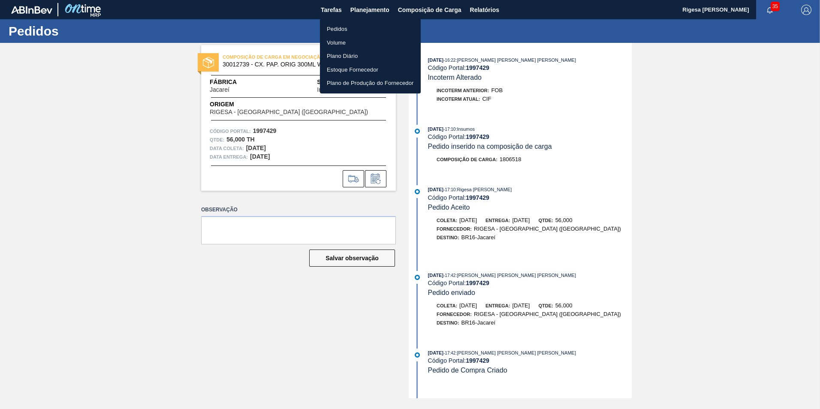
click at [346, 30] on li "Pedidos" at bounding box center [370, 29] width 101 height 14
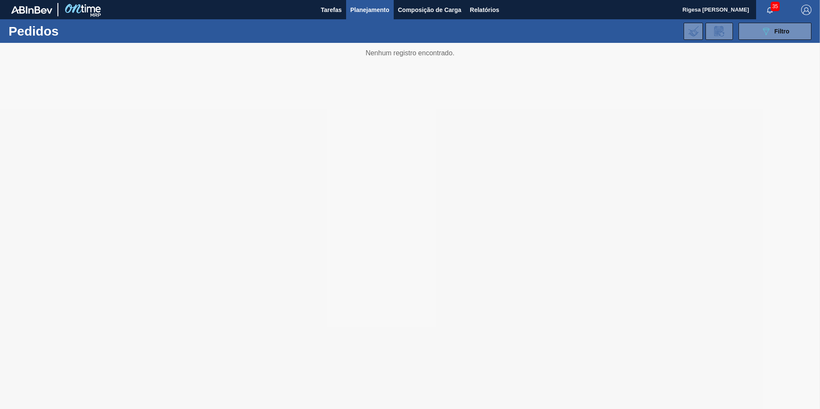
click at [790, 18] on div "35" at bounding box center [774, 9] width 36 height 19
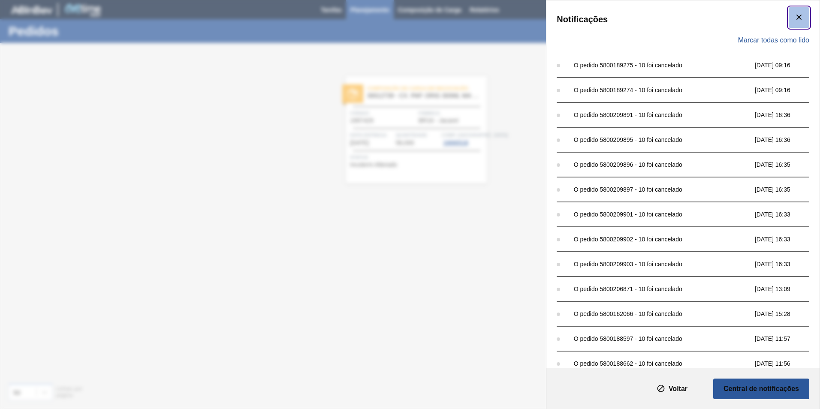
click at [796, 18] on icon "botão de ícone" at bounding box center [798, 17] width 10 height 10
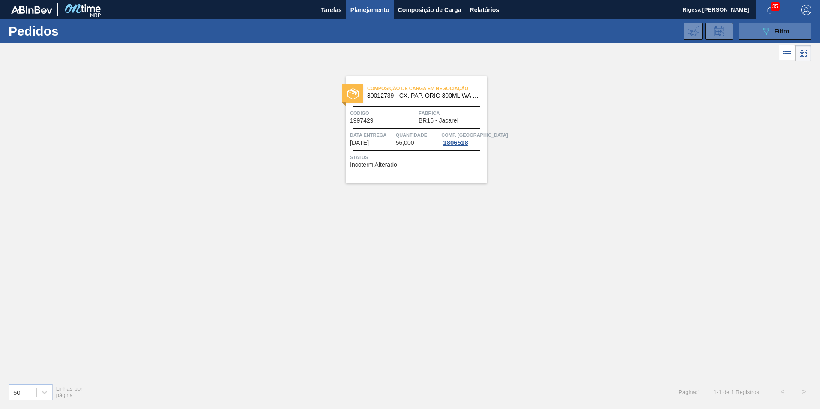
click at [756, 30] on button "089F7B8B-B2A5-4AFE-B5C0-19BA573D28AC Filtro" at bounding box center [774, 31] width 73 height 17
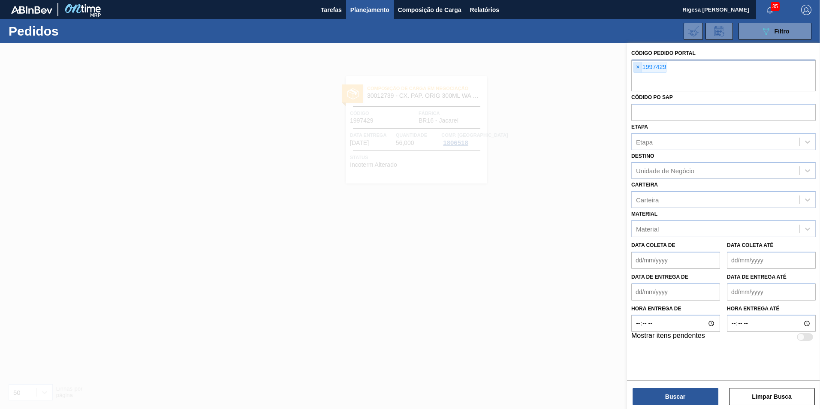
click at [640, 65] on span "×" at bounding box center [638, 67] width 8 height 10
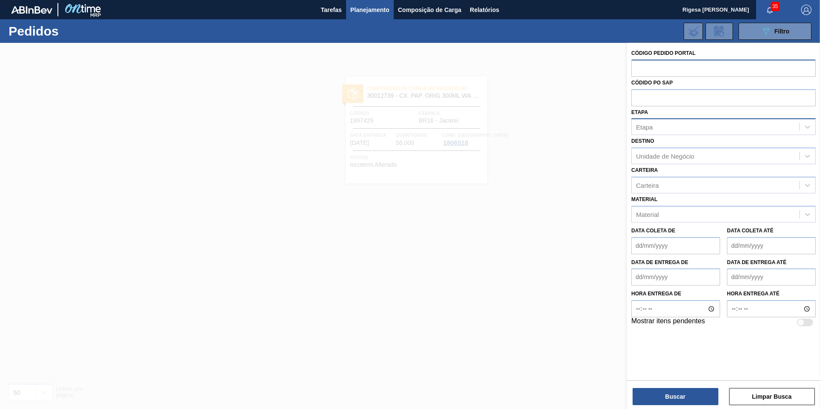
click at [668, 131] on div "Etapa" at bounding box center [715, 127] width 168 height 12
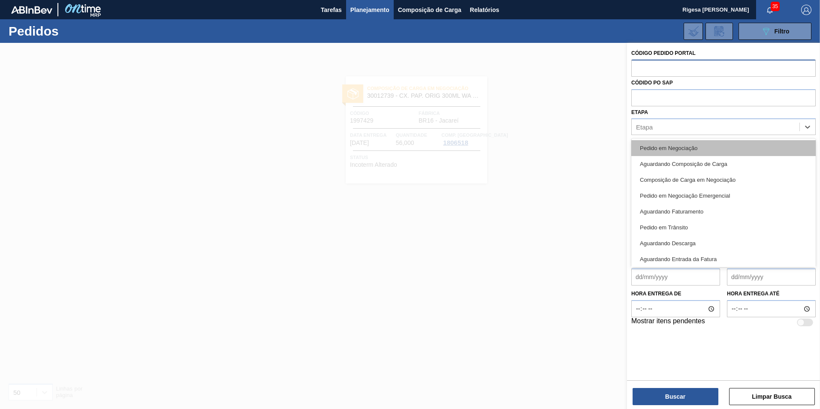
click at [662, 152] on div "Pedido em Negociação" at bounding box center [723, 148] width 184 height 16
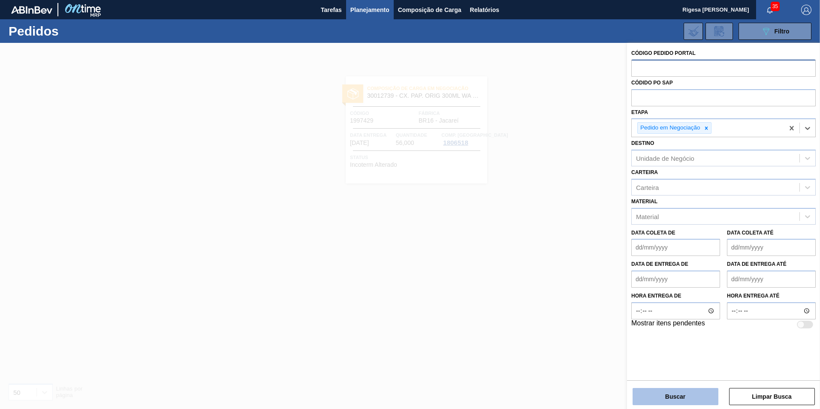
click at [680, 400] on button "Buscar" at bounding box center [675, 396] width 86 height 17
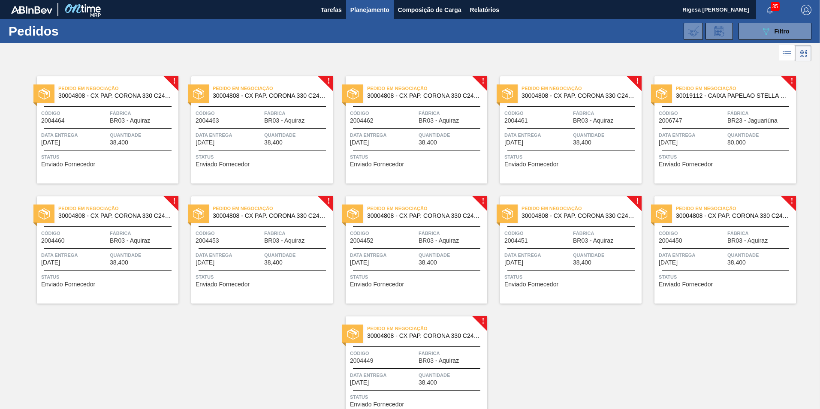
click at [700, 123] on div "Código 2006747" at bounding box center [691, 116] width 66 height 15
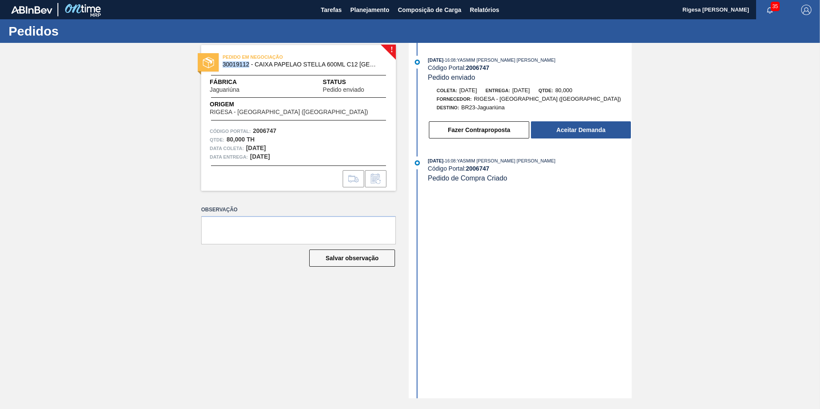
drag, startPoint x: 249, startPoint y: 64, endPoint x: 223, endPoint y: 65, distance: 26.2
click at [223, 65] on span "30019112 - CAIXA PAPELAO STELLA 600ML C12 PARAGUAI" at bounding box center [300, 64] width 156 height 6
copy span "30019112"
drag, startPoint x: 255, startPoint y: 63, endPoint x: 371, endPoint y: 68, distance: 116.7
click at [371, 68] on div "PEDIDO EM NEGOCIAÇÃO 30019112 - CAIXA PAPELAO STELLA 600ML C12 PARAGUAI" at bounding box center [298, 60] width 195 height 19
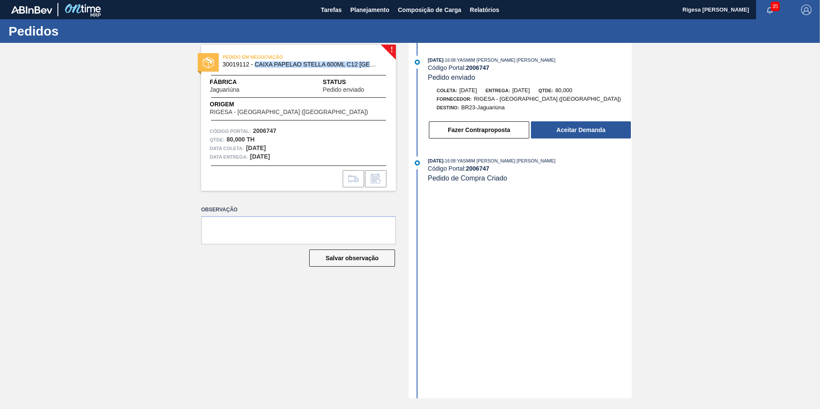
copy span "CAIXA PAPELAO STELLA 600ML C12 PAR"
click at [309, 49] on div "PEDIDO EM NEGOCIAÇÃO 30019112 - CAIXA PAPELAO STELLA 600ML C12 PARAGUAI Fábrica…" at bounding box center [298, 118] width 195 height 146
drag, startPoint x: 222, startPoint y: 64, endPoint x: 380, endPoint y: 64, distance: 158.2
click at [380, 64] on div "PEDIDO EM NEGOCIAÇÃO 30019112 - CAIXA PAPELAO STELLA 600ML C12 PARAGUAI" at bounding box center [298, 60] width 195 height 19
click at [234, 68] on div "PEDIDO EM NEGOCIAÇÃO 30019112 - CAIXA PAPELAO STELLA 600ML C12 PARAGUAI" at bounding box center [298, 60] width 195 height 19
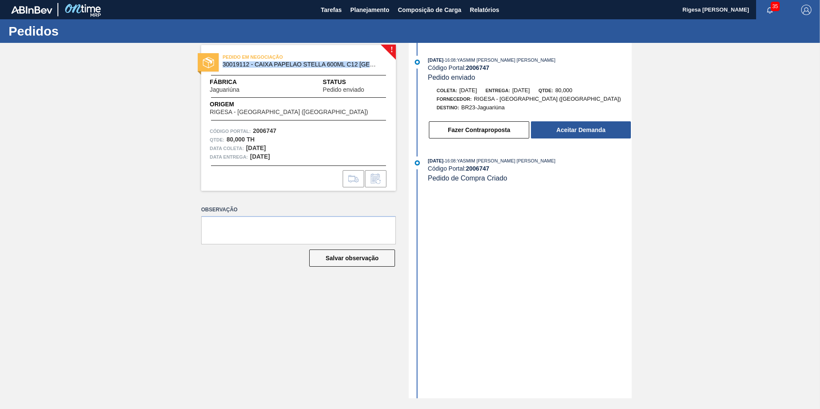
drag, startPoint x: 223, startPoint y: 63, endPoint x: 382, endPoint y: 64, distance: 159.0
click at [382, 64] on div "PEDIDO EM NEGOCIAÇÃO 30019112 - CAIXA PAPELAO STELLA 600ML C12 PARAGUAI" at bounding box center [319, 60] width 195 height 15
copy span "30019112 - CAIXA PAPELAO STELLA 600ML C12 PARAGU"
click at [168, 74] on div "! PEDIDO EM NEGOCIAÇÃO 30019112 - CAIXA PAPELAO STELLA 600ML C12 PARAGUAI Fábri…" at bounding box center [410, 220] width 820 height 355
click at [577, 131] on button "Aceitar Demanda" at bounding box center [581, 129] width 100 height 17
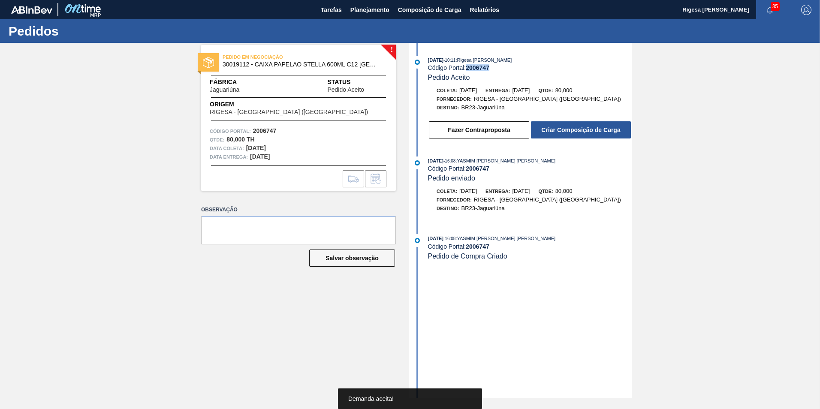
drag, startPoint x: 494, startPoint y: 69, endPoint x: 468, endPoint y: 67, distance: 26.2
click at [468, 67] on div "Código Portal: 2006747" at bounding box center [530, 67] width 204 height 7
copy strong "2006747"
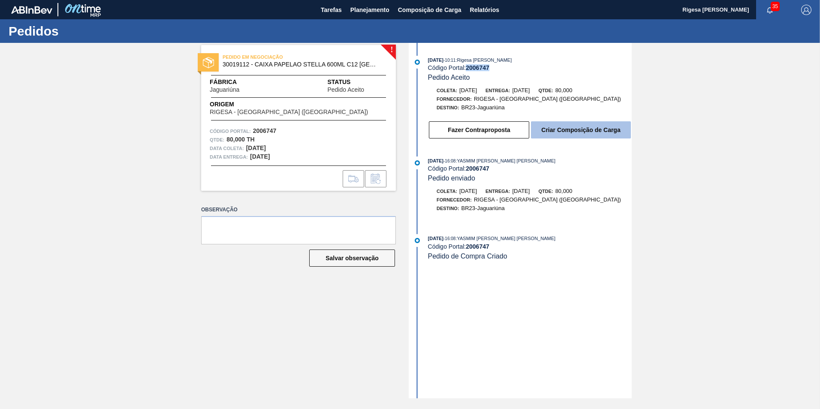
click at [574, 128] on button "Criar Composição de Carga" at bounding box center [581, 129] width 100 height 17
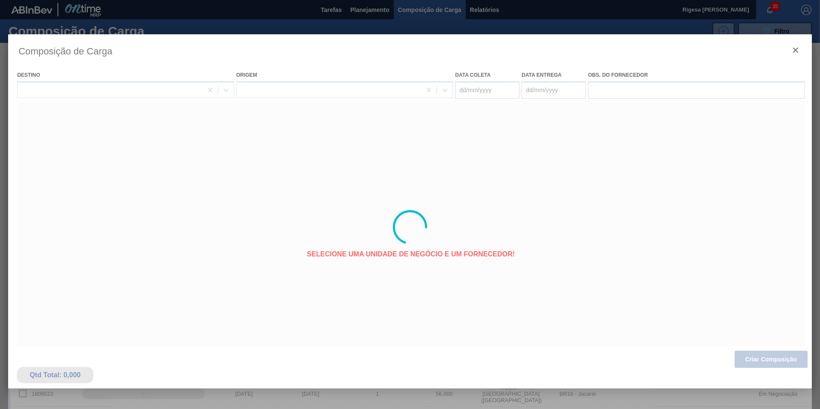
type coleta "11/09/2025"
type entrega "13/09/2025"
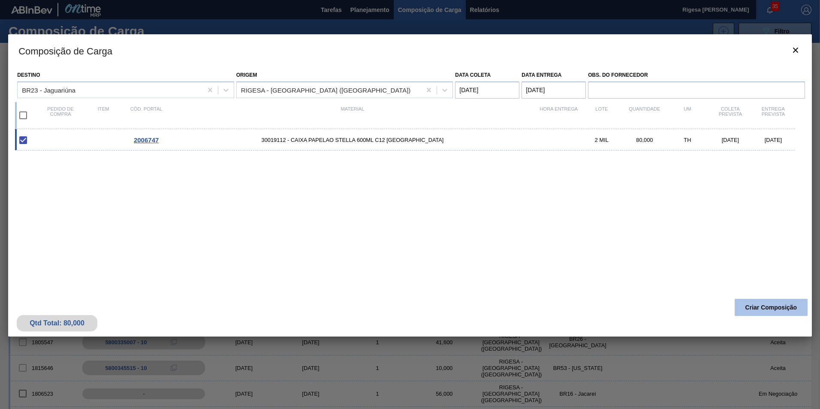
click at [762, 311] on button "Criar Composição" at bounding box center [770, 307] width 73 height 17
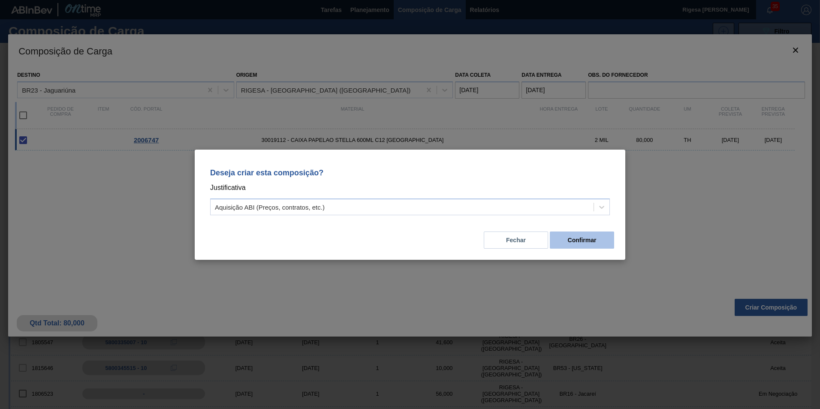
click at [579, 237] on button "Confirmar" at bounding box center [582, 239] width 64 height 17
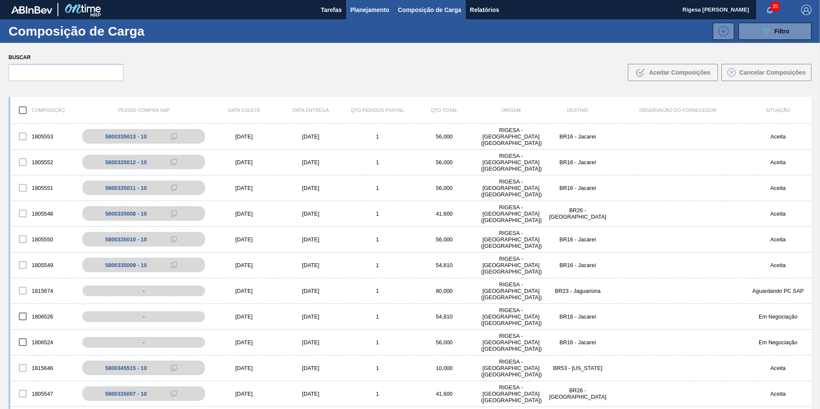
click at [355, 7] on span "Planejamento" at bounding box center [369, 10] width 39 height 10
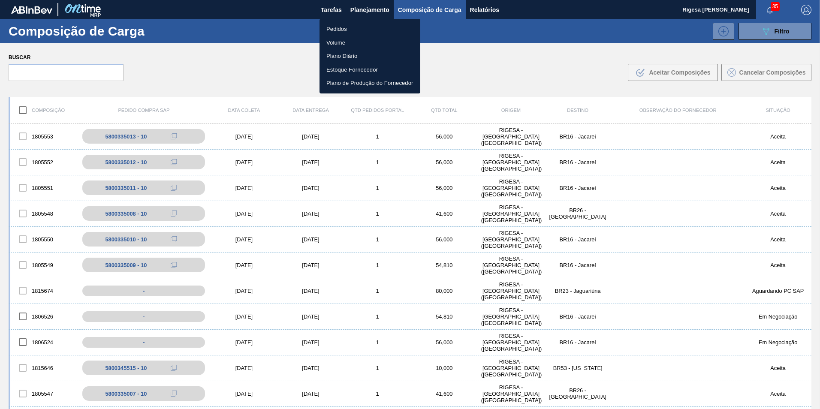
click at [339, 25] on li "Pedidos" at bounding box center [369, 29] width 101 height 14
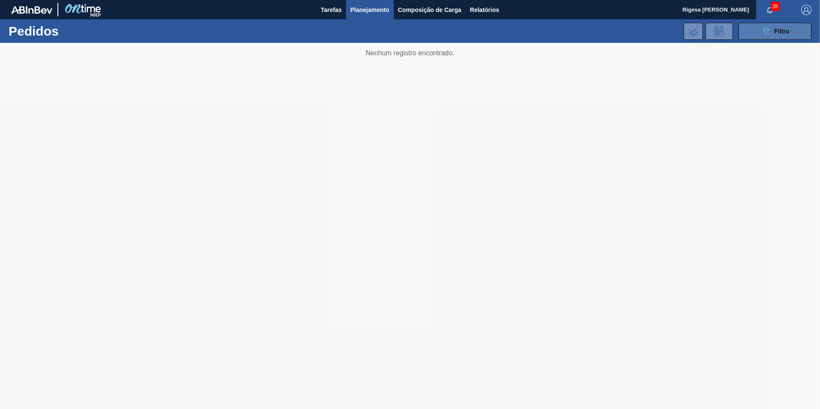
click at [770, 34] on icon "089F7B8B-B2A5-4AFE-B5C0-19BA573D28AC" at bounding box center [765, 31] width 10 height 10
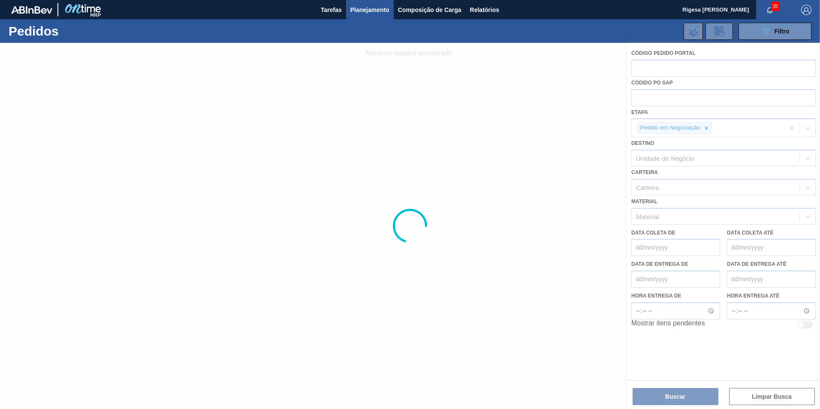
click at [664, 65] on div at bounding box center [410, 226] width 820 height 366
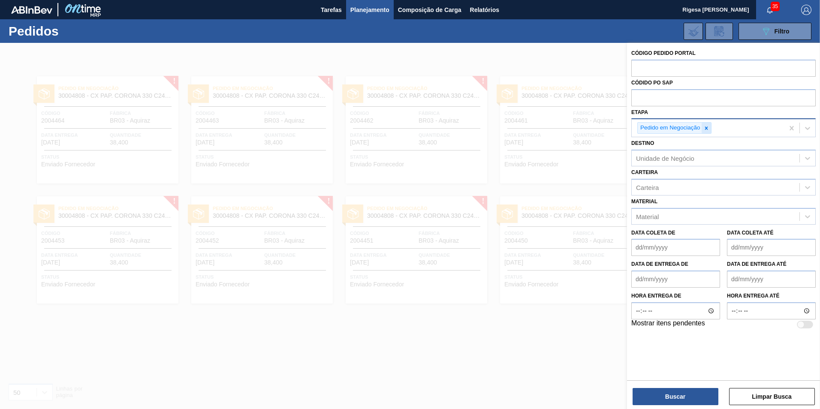
click at [708, 127] on icon at bounding box center [706, 128] width 6 height 6
click at [670, 67] on input "text" at bounding box center [723, 68] width 184 height 16
paste input "2006747"
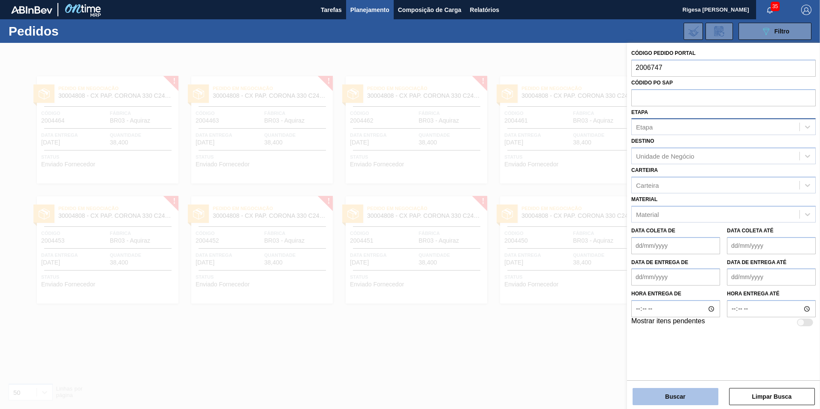
type input "2006747"
click at [667, 400] on button "Buscar" at bounding box center [675, 396] width 86 height 17
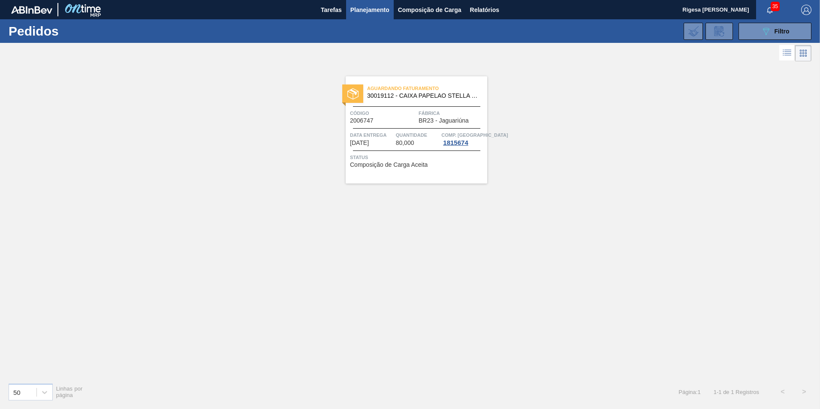
click at [404, 95] on span "30019112 - CAIXA PAPELAO STELLA 600ML C12 PARAGUAI" at bounding box center [423, 96] width 113 height 6
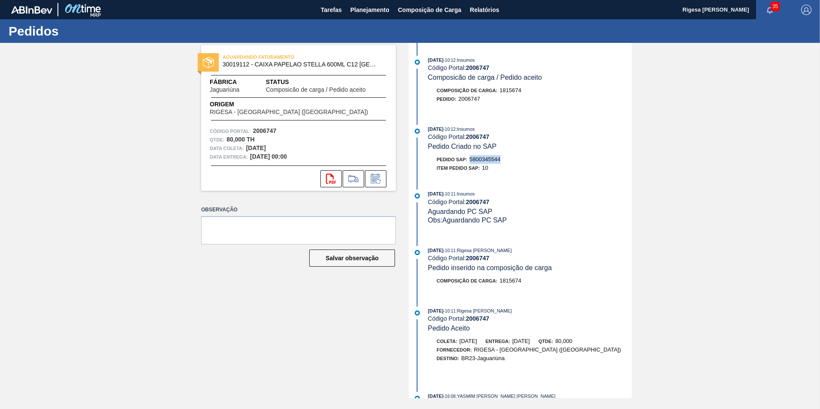
drag, startPoint x: 506, startPoint y: 160, endPoint x: 471, endPoint y: 162, distance: 35.6
click at [471, 162] on div "Pedido SAP: 5800345544" at bounding box center [530, 159] width 204 height 9
click at [376, 10] on span "Planejamento" at bounding box center [369, 10] width 39 height 10
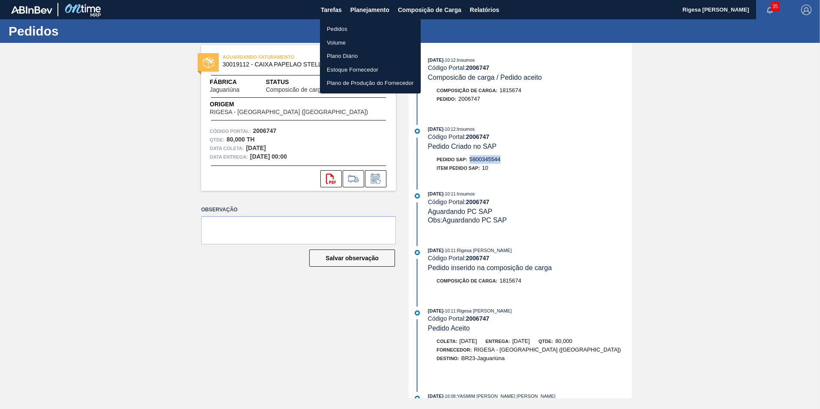
click at [339, 28] on li "Pedidos" at bounding box center [370, 29] width 101 height 14
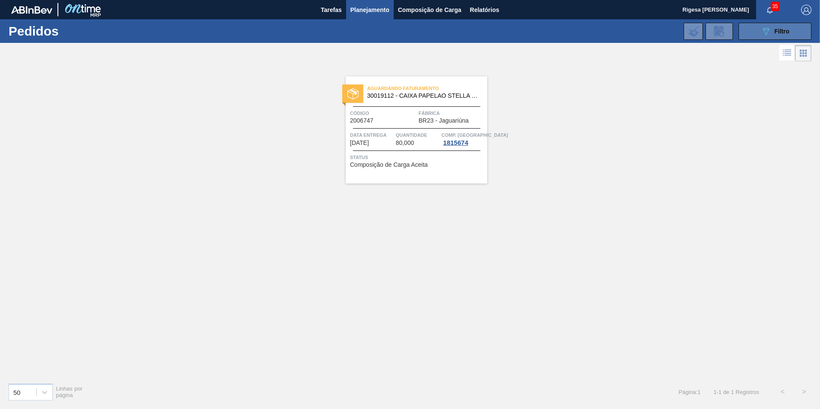
click at [774, 30] on span "Filtro" at bounding box center [781, 31] width 15 height 7
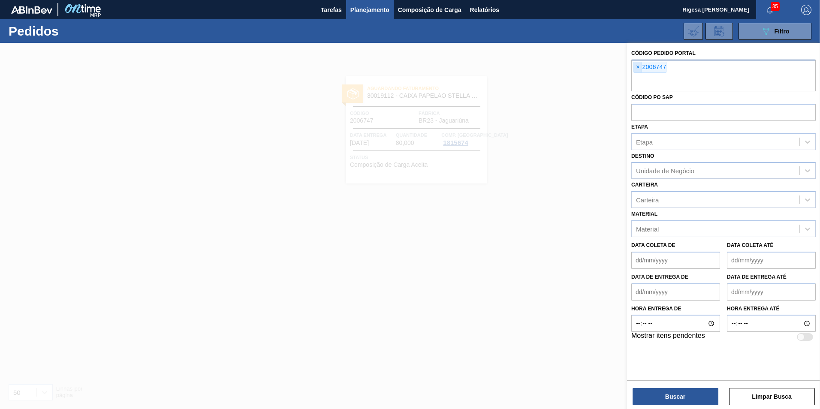
click at [638, 66] on span "×" at bounding box center [638, 67] width 8 height 10
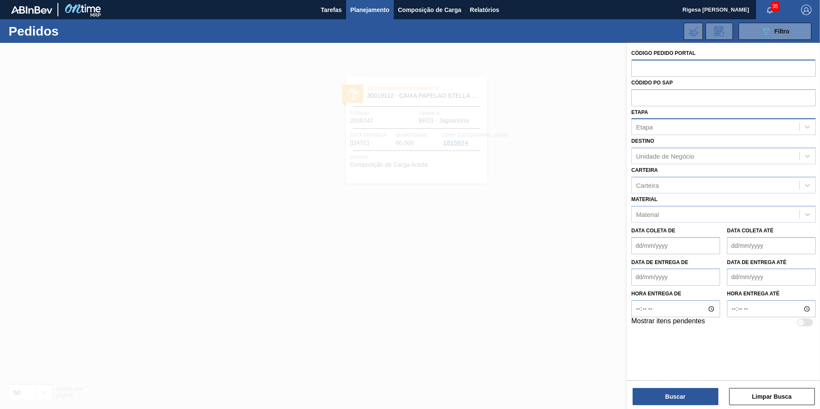
click at [657, 126] on div "Etapa" at bounding box center [715, 127] width 168 height 12
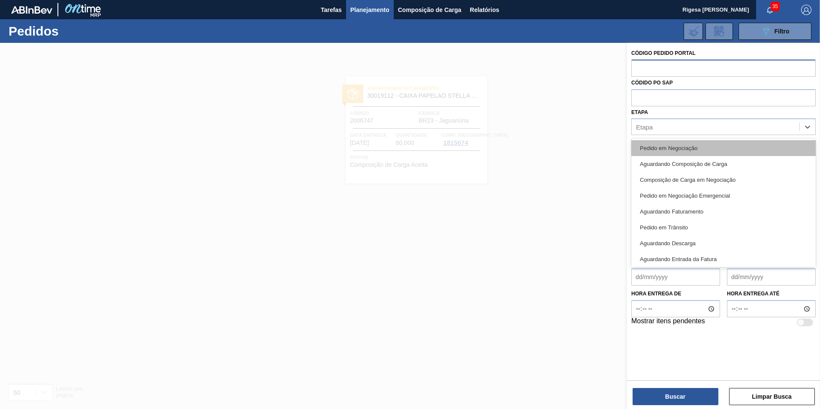
click at [661, 150] on div "Pedido em Negociação" at bounding box center [723, 148] width 184 height 16
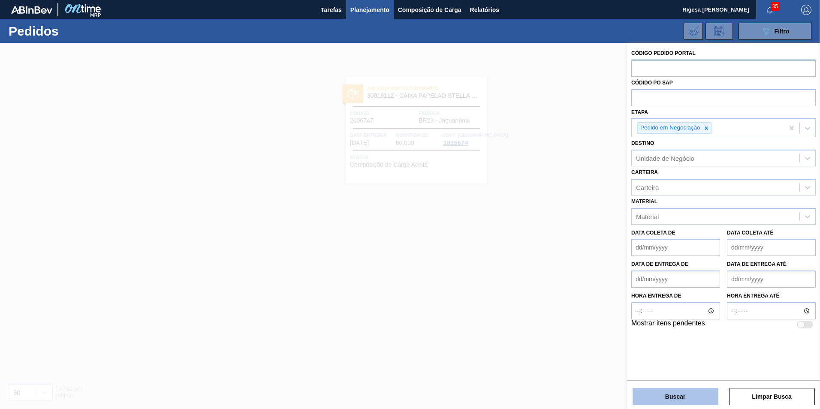
click at [670, 395] on button "Buscar" at bounding box center [675, 396] width 86 height 17
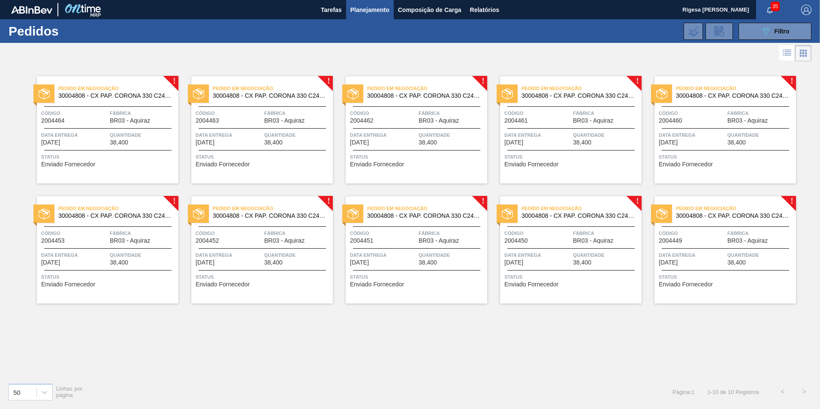
click at [106, 99] on div "Pedido em Negociação 30004808 - CX PAP. CORONA 330 C24 WAVE" at bounding box center [107, 92] width 141 height 19
click at [244, 115] on span "Código" at bounding box center [228, 113] width 66 height 9
click at [415, 116] on span "Código" at bounding box center [383, 113] width 66 height 9
click at [602, 121] on span "BR03 - Aquiraz" at bounding box center [593, 120] width 40 height 6
click at [709, 107] on div "Pedido em Negociação 30004808 - CX PAP. CORONA 330 C24 WAVE Código 2004460 Fábr…" at bounding box center [724, 129] width 141 height 107
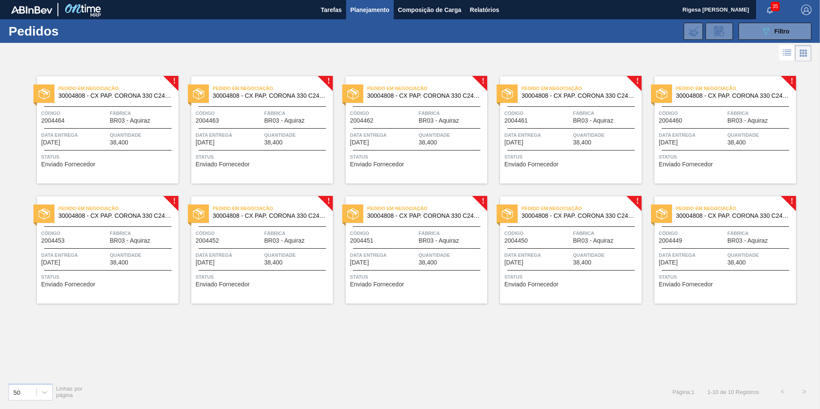
click at [120, 234] on span "Fábrica" at bounding box center [143, 233] width 66 height 9
click at [267, 221] on div "Pedido em Negociação 30004808 - CX PAP. CORONA 330 C24 WAVE" at bounding box center [261, 212] width 141 height 19
click at [394, 214] on span "30004808 - CX PAP. CORONA 330 C24 WAVE" at bounding box center [423, 216] width 113 height 6
click at [572, 237] on div "Código 2004450 Fábrica BR03 - Aquiraz" at bounding box center [570, 236] width 141 height 15
click at [719, 239] on div "Código 2004449" at bounding box center [691, 236] width 66 height 15
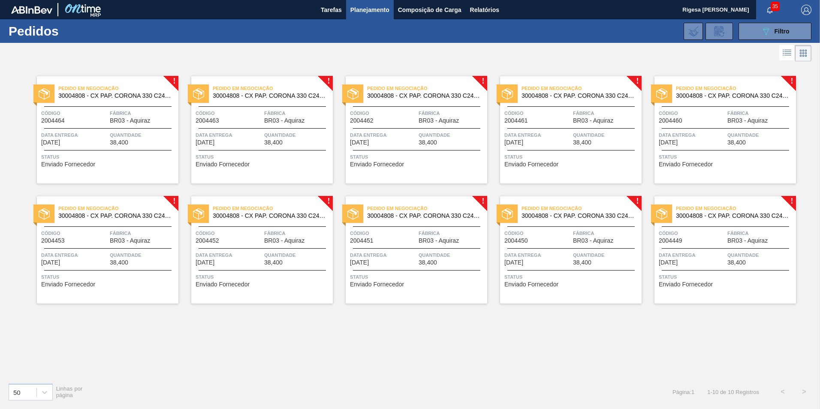
click at [549, 215] on span "30004808 - CX PAP. CORONA 330 C24 WAVE" at bounding box center [577, 216] width 113 height 6
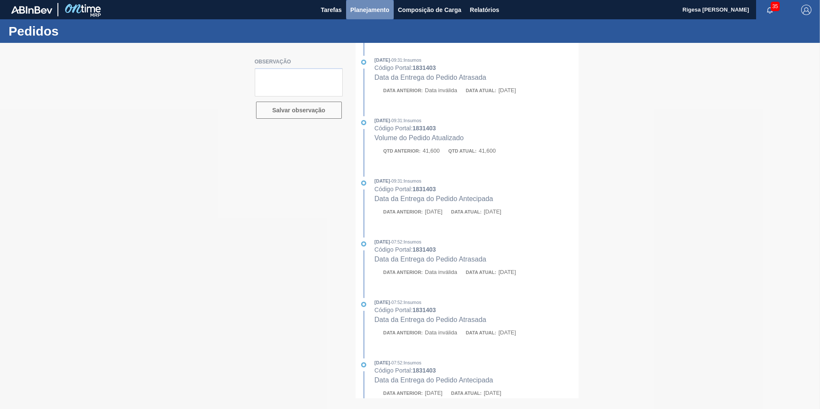
click at [365, 10] on span "Planejamento" at bounding box center [369, 10] width 39 height 10
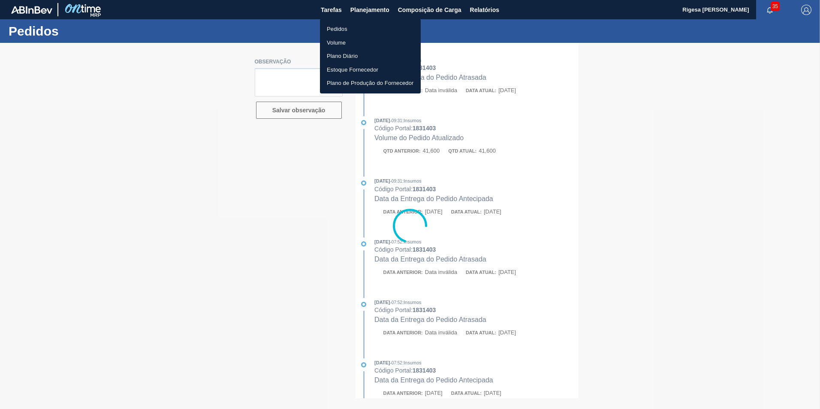
click at [345, 30] on li "Pedidos" at bounding box center [370, 29] width 101 height 14
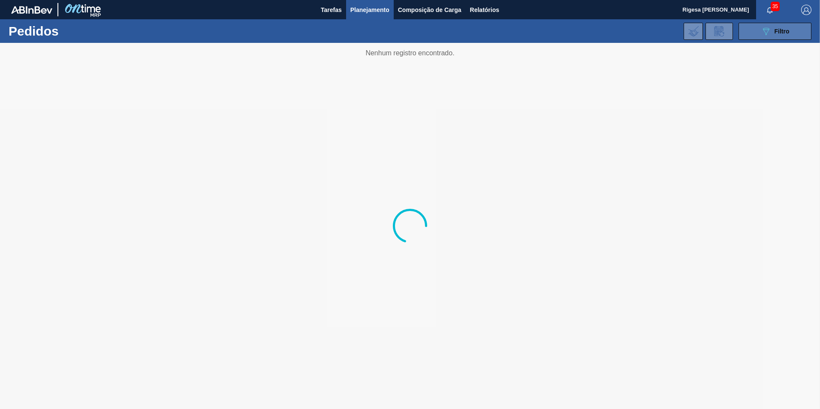
click at [778, 30] on span "Filtro" at bounding box center [781, 31] width 15 height 7
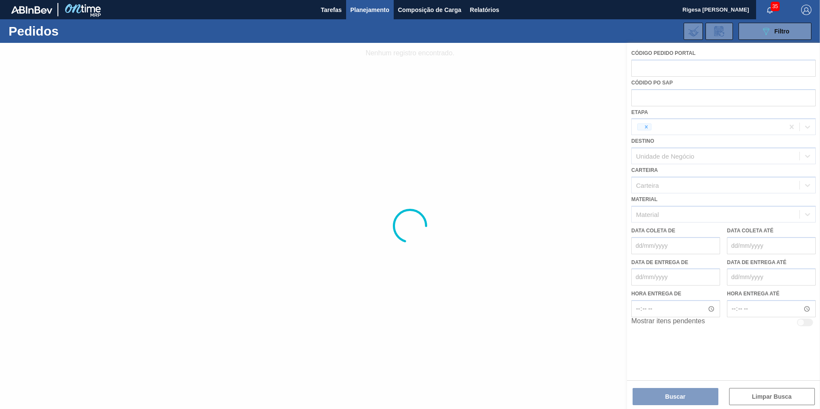
click at [646, 130] on div at bounding box center [410, 226] width 820 height 366
click at [655, 98] on div at bounding box center [410, 226] width 820 height 366
click at [676, 100] on div at bounding box center [410, 226] width 820 height 366
click at [706, 129] on div at bounding box center [410, 226] width 820 height 366
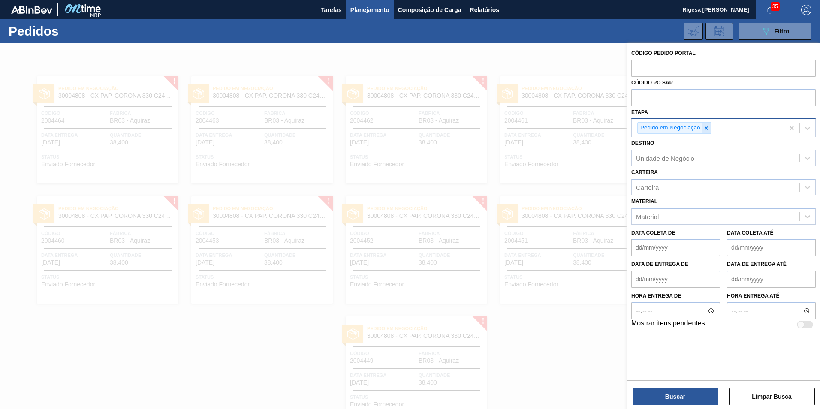
click at [705, 129] on icon at bounding box center [705, 127] width 3 height 3
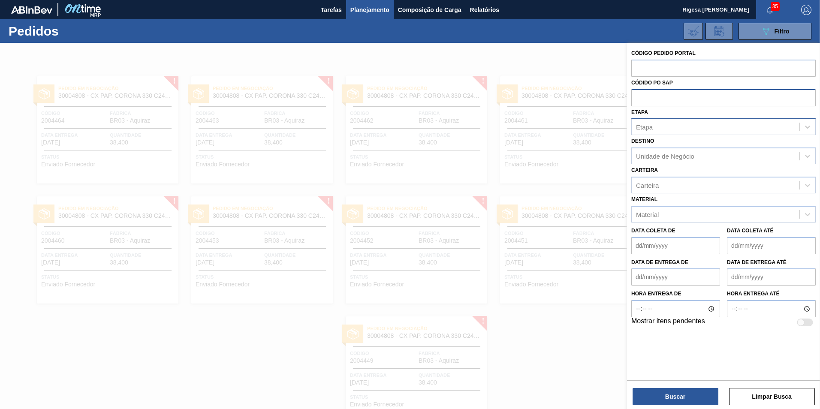
click at [680, 99] on input "text" at bounding box center [723, 97] width 184 height 16
paste input "5800194464~10"
type input "5800194464"
click at [676, 396] on button "Buscar" at bounding box center [675, 396] width 86 height 17
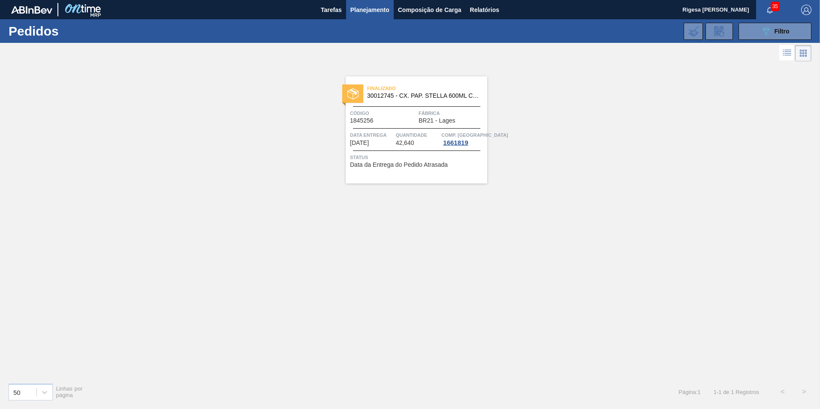
click at [427, 96] on span "30012745 - CX. PAP. STELLA 600ML C12 429" at bounding box center [423, 96] width 113 height 6
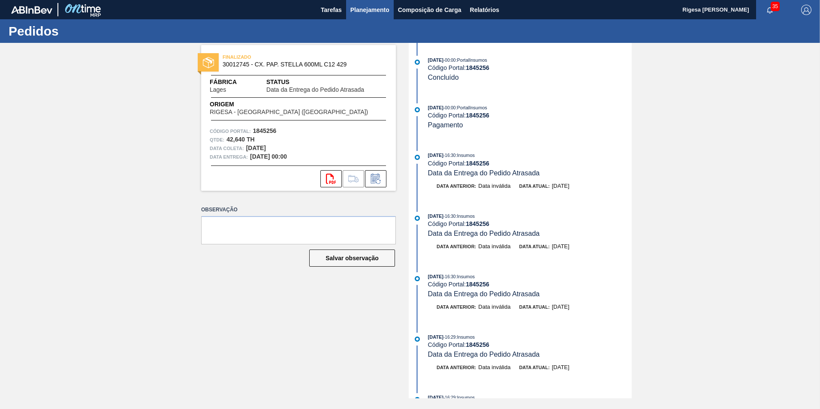
click at [360, 10] on span "Planejamento" at bounding box center [369, 10] width 39 height 10
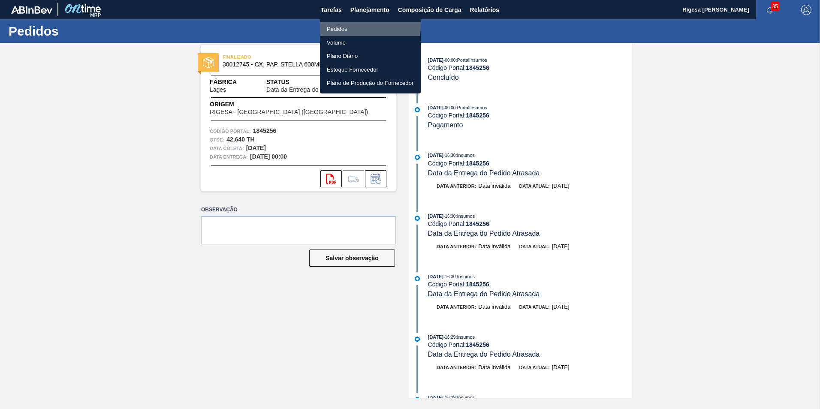
click at [339, 26] on li "Pedidos" at bounding box center [370, 29] width 101 height 14
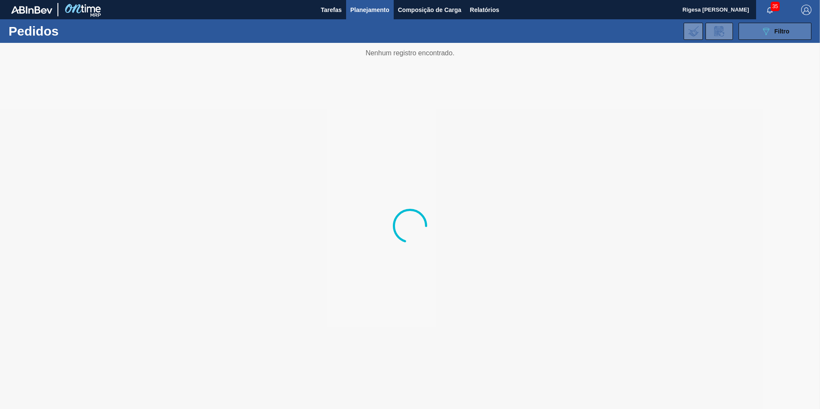
click at [777, 36] on div "089F7B8B-B2A5-4AFE-B5C0-19BA573D28AC Filtro" at bounding box center [774, 31] width 29 height 10
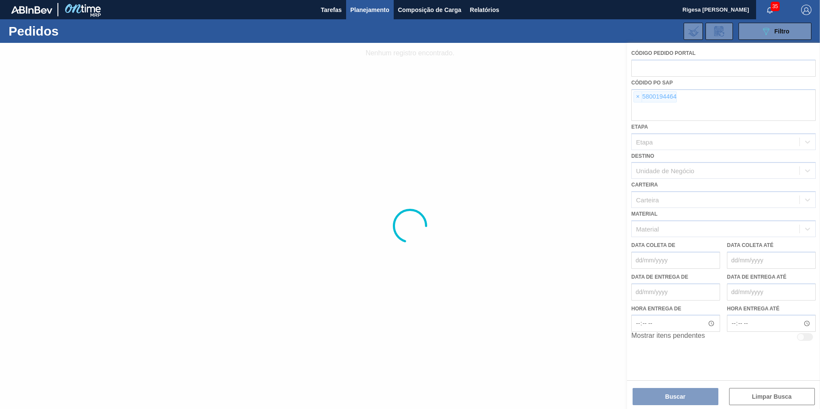
click at [636, 96] on div at bounding box center [410, 226] width 820 height 366
click at [687, 106] on div at bounding box center [410, 226] width 820 height 366
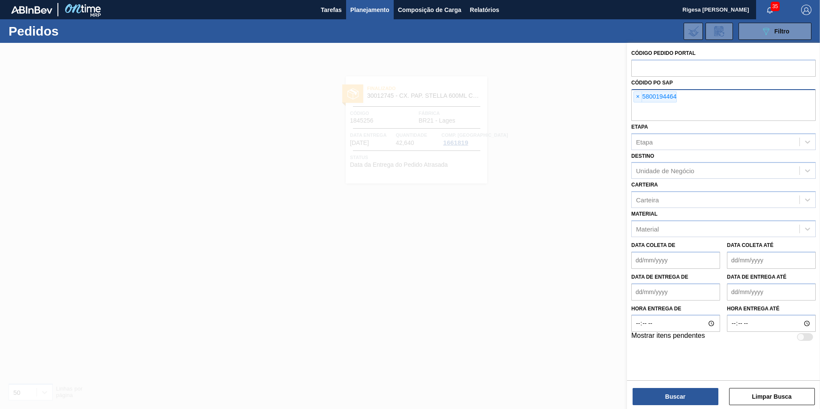
click at [637, 97] on span "×" at bounding box center [638, 97] width 8 height 10
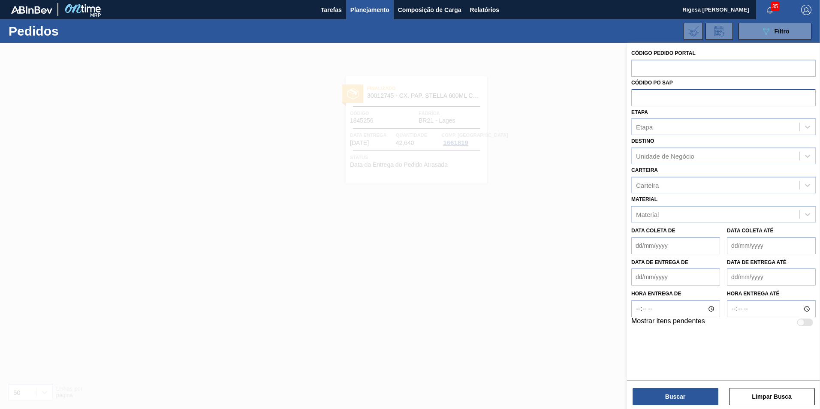
click at [643, 94] on input "text" at bounding box center [723, 97] width 184 height 16
paste input "5800190359~10"
type input "5800190359"
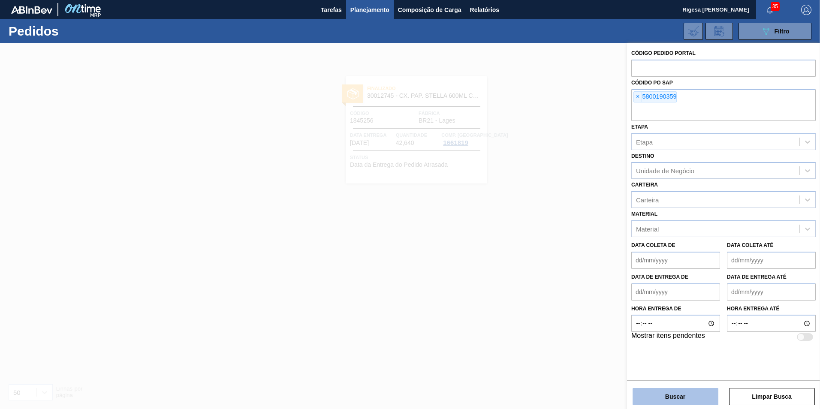
click at [700, 392] on button "Buscar" at bounding box center [675, 396] width 86 height 17
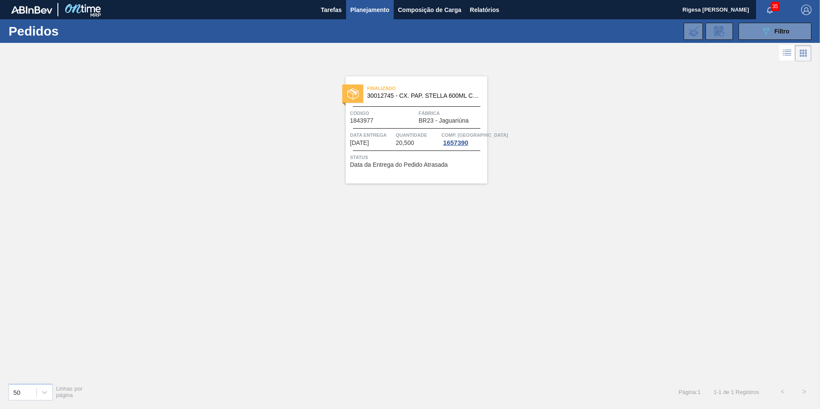
click at [364, 9] on span "Planejamento" at bounding box center [369, 10] width 39 height 10
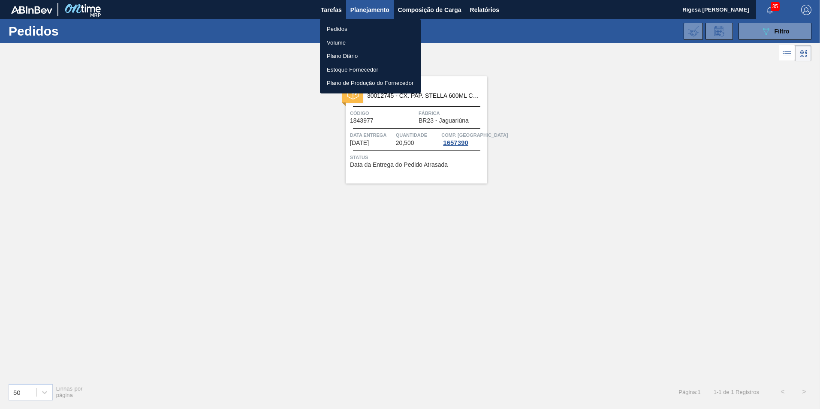
click at [346, 28] on li "Pedidos" at bounding box center [370, 29] width 101 height 14
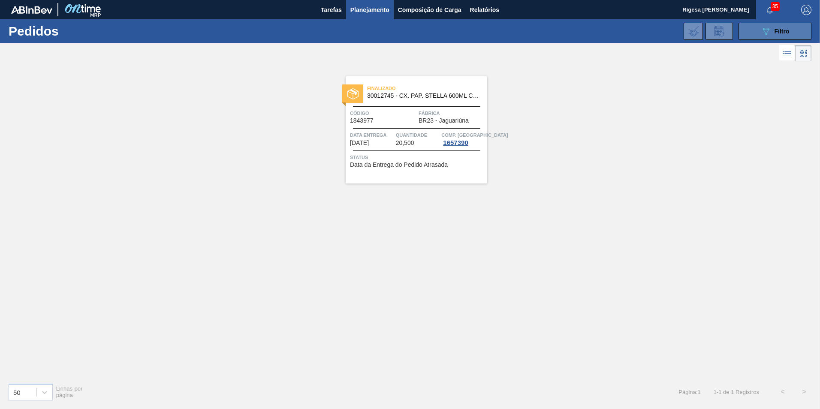
click at [769, 30] on icon "089F7B8B-B2A5-4AFE-B5C0-19BA573D28AC" at bounding box center [765, 31] width 10 height 10
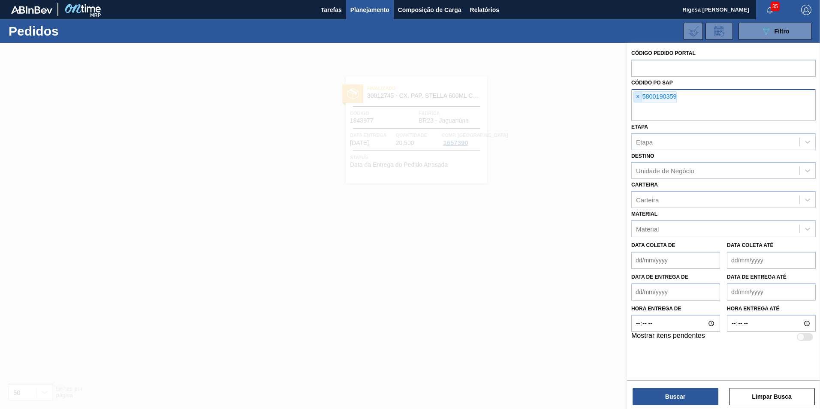
click at [637, 96] on span "×" at bounding box center [638, 97] width 8 height 10
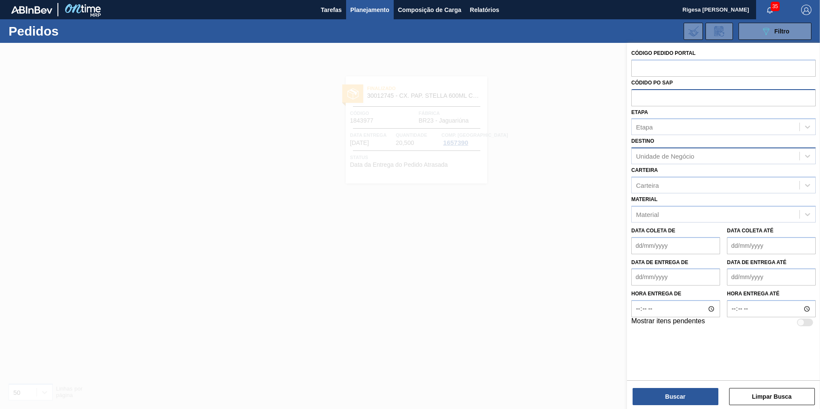
click at [651, 155] on div "Unidade de Negócio" at bounding box center [665, 156] width 58 height 7
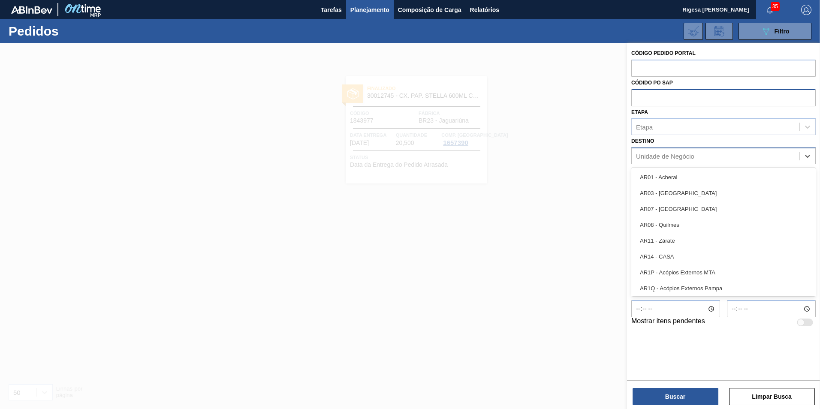
click at [651, 155] on div "Unidade de Negócio" at bounding box center [665, 156] width 58 height 7
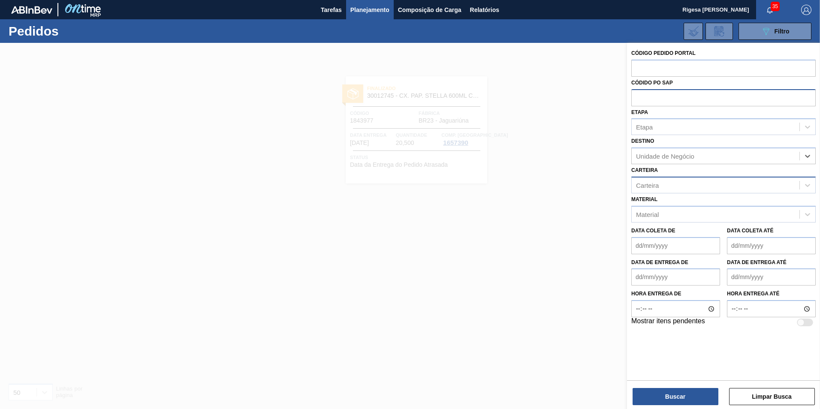
click at [657, 187] on div "Carteira" at bounding box center [647, 184] width 23 height 7
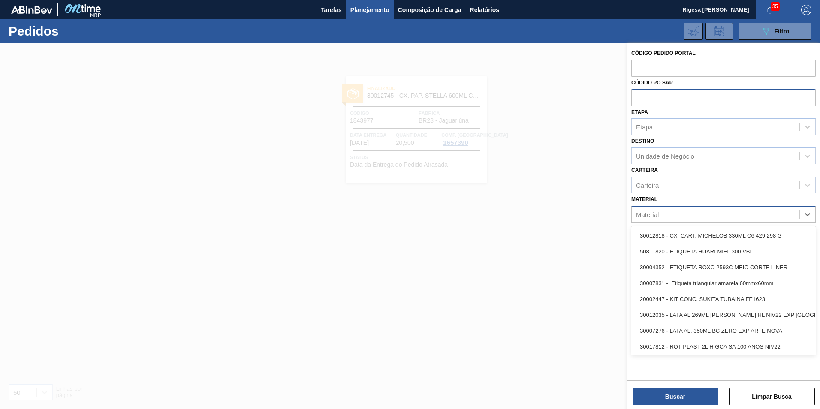
click at [659, 211] on div "Material" at bounding box center [715, 214] width 168 height 12
paste input "30019112"
type input "30019112"
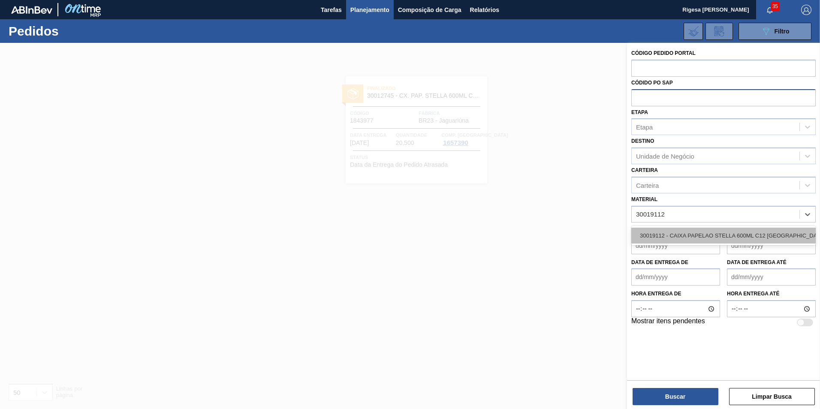
click at [667, 237] on div "30019112 - CAIXA PAPELAO STELLA 600ML C12 PARAGUAI" at bounding box center [723, 236] width 184 height 16
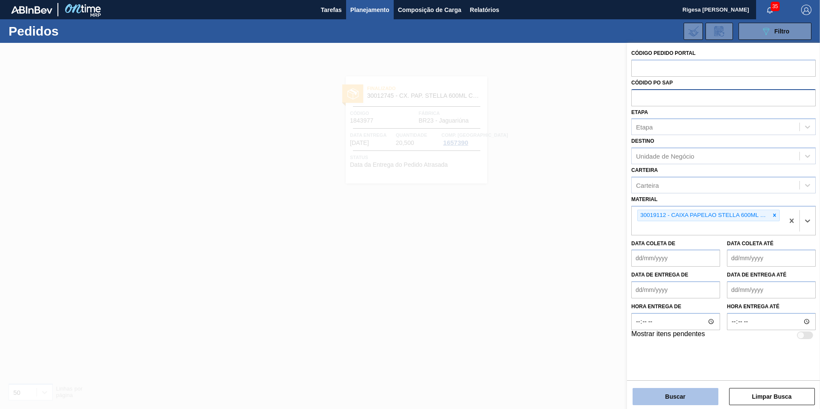
click at [673, 398] on button "Buscar" at bounding box center [675, 396] width 86 height 17
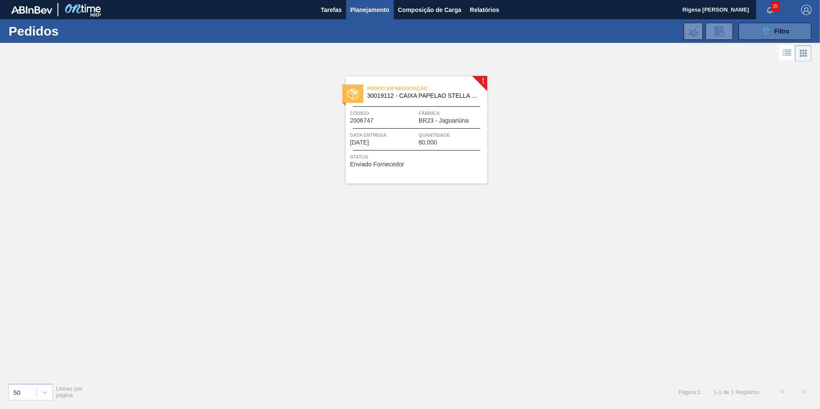
click at [759, 28] on button "089F7B8B-B2A5-4AFE-B5C0-19BA573D28AC Filtro" at bounding box center [774, 31] width 73 height 17
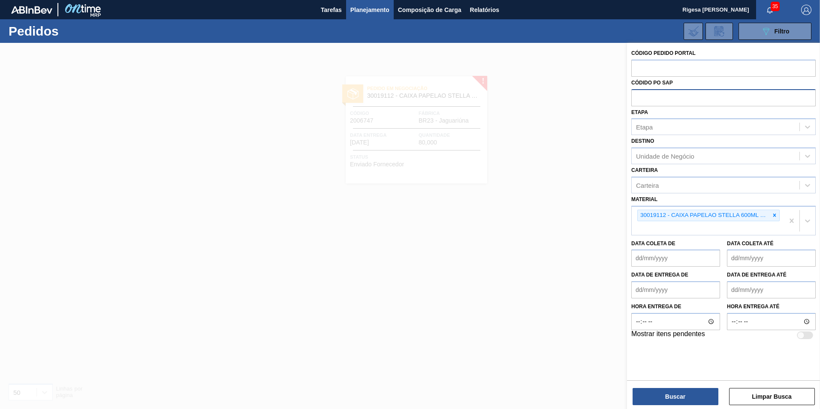
drag, startPoint x: 582, startPoint y: 195, endPoint x: 578, endPoint y: 181, distance: 13.8
click at [580, 193] on div at bounding box center [410, 247] width 820 height 409
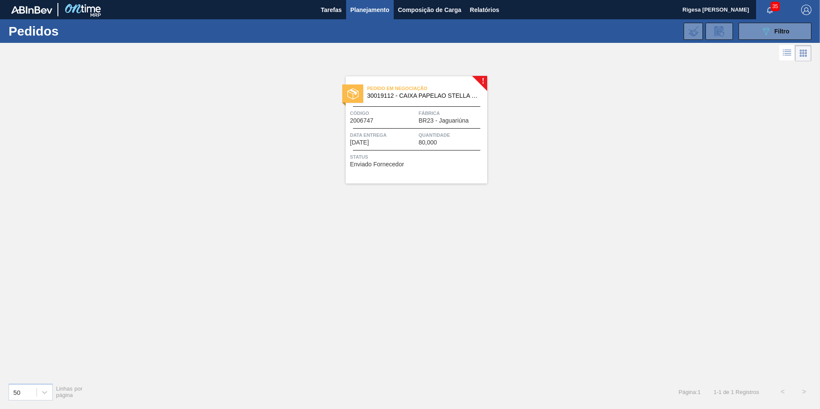
click at [398, 97] on span "30019112 - CAIXA PAPELAO STELLA 600ML C12 PARAGUAI" at bounding box center [423, 96] width 113 height 6
